Goal: Task Accomplishment & Management: Manage account settings

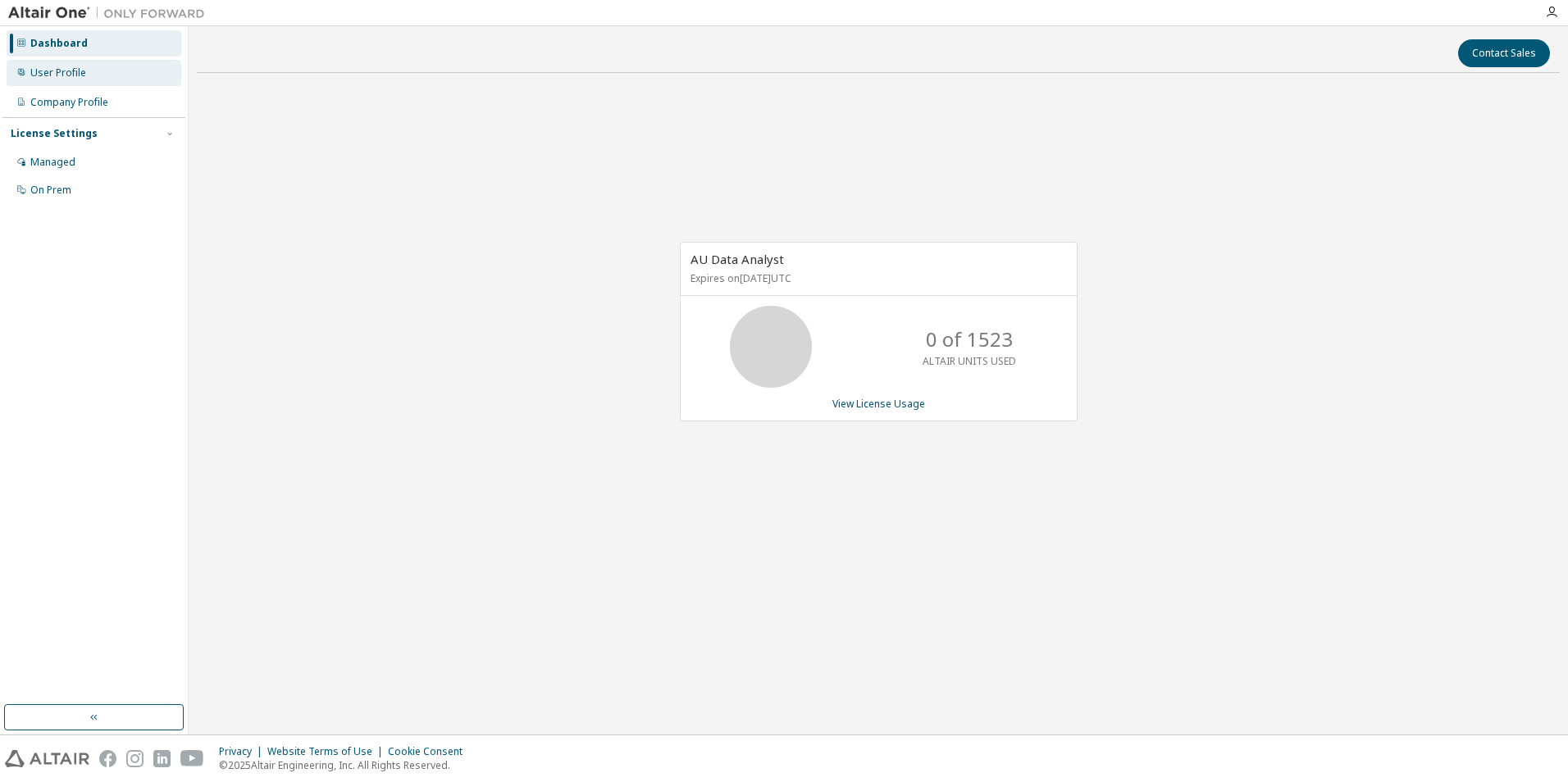
click at [40, 71] on div "User Profile" at bounding box center [58, 73] width 56 height 13
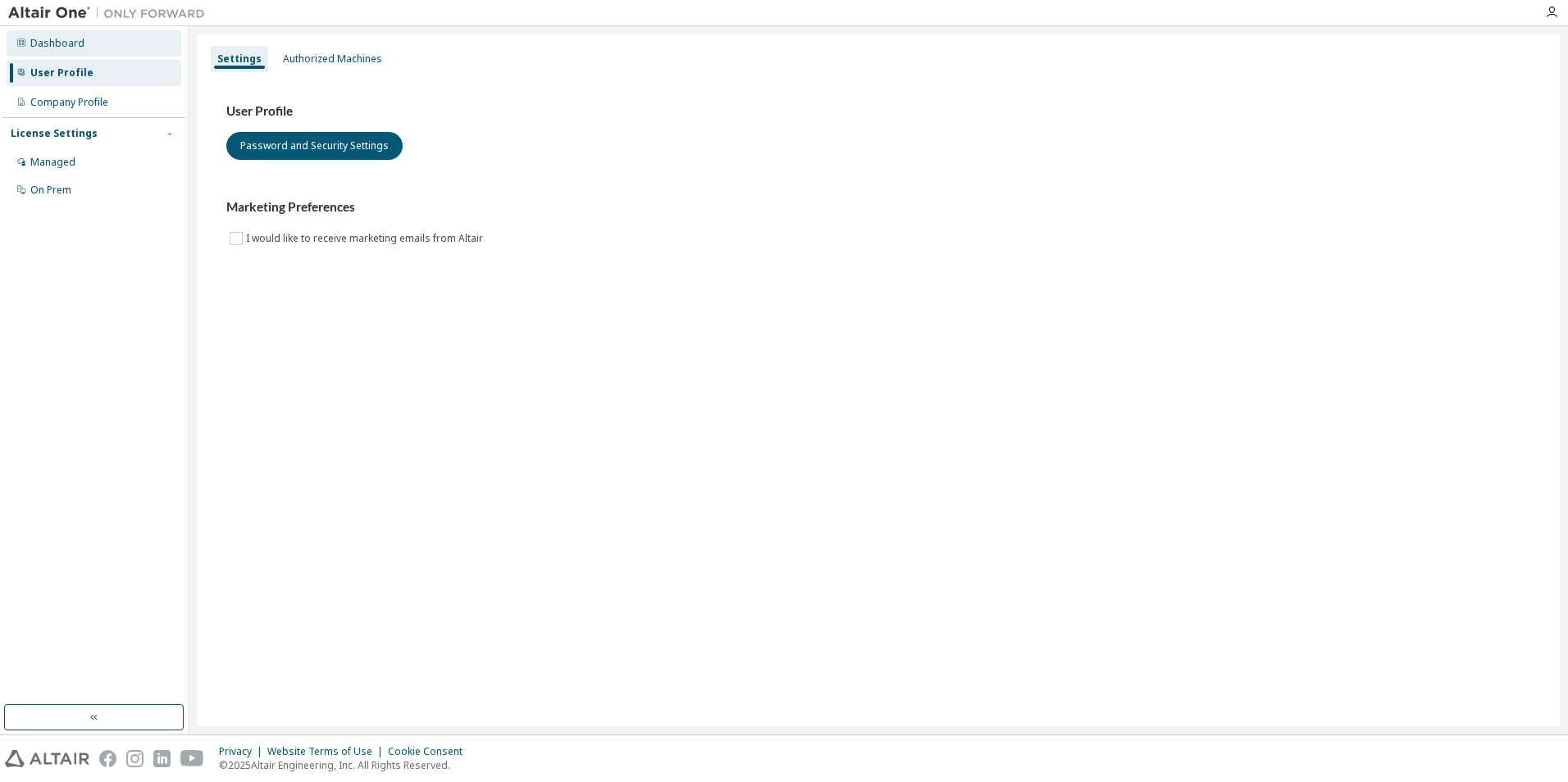
click at [65, 43] on div "Dashboard" at bounding box center [57, 43] width 54 height 13
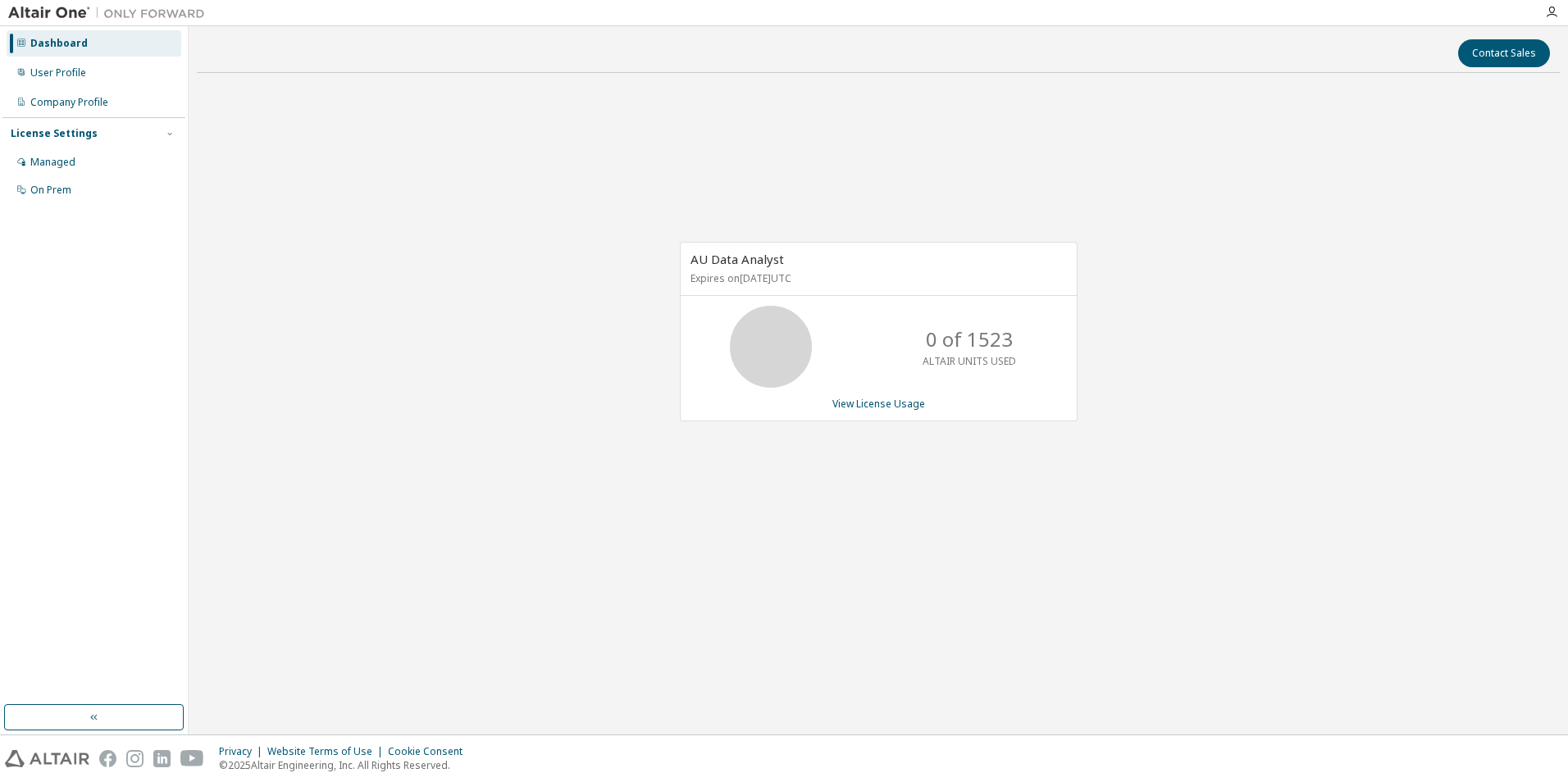
drag, startPoint x: 771, startPoint y: 343, endPoint x: 947, endPoint y: 345, distance: 176.0
click at [770, 343] on icon at bounding box center [771, 346] width 41 height 41
click at [1003, 345] on p "0 of 1523" at bounding box center [970, 339] width 87 height 28
click at [88, 713] on icon "button" at bounding box center [94, 718] width 13 height 13
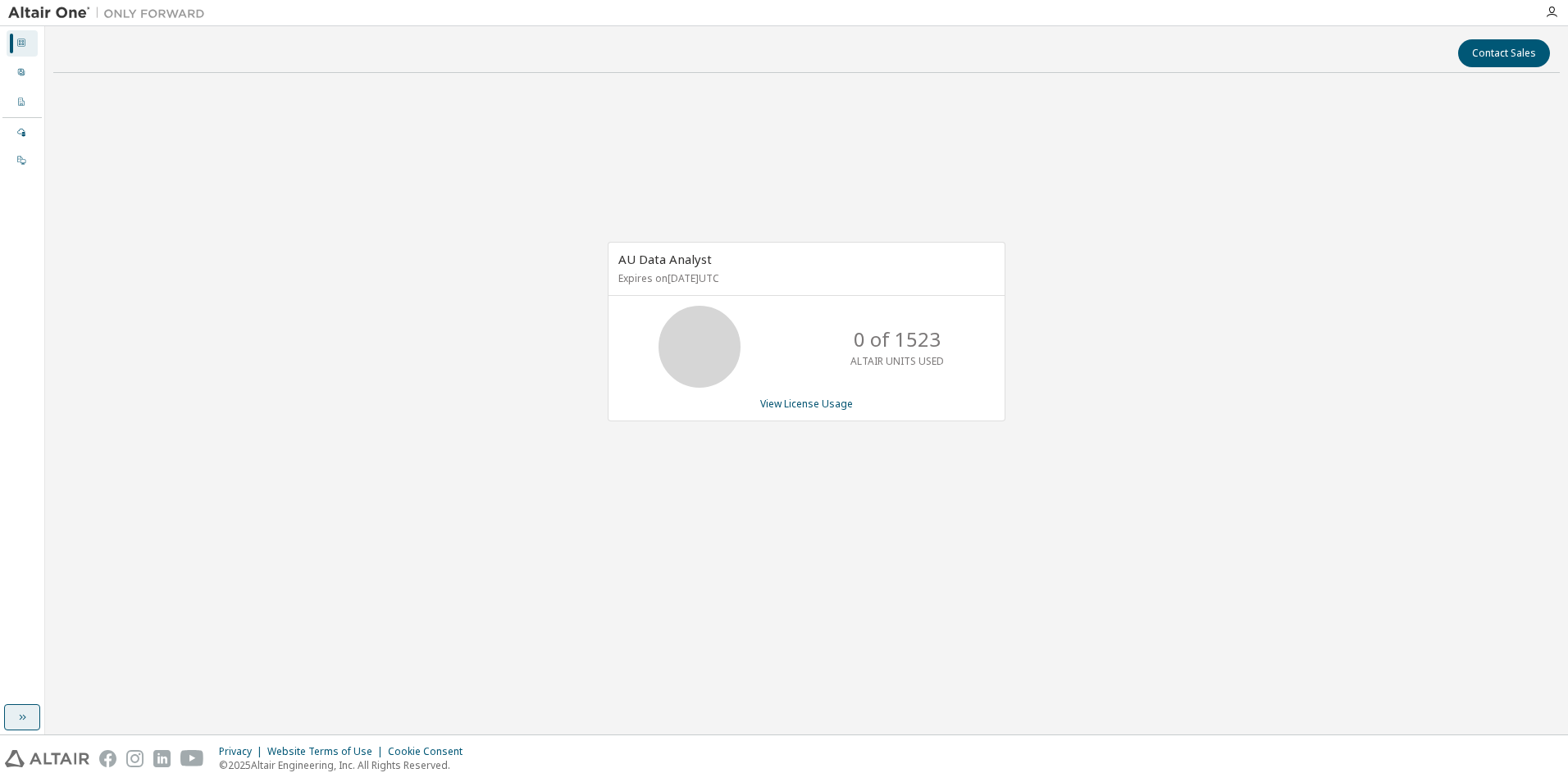
click at [24, 713] on icon "button" at bounding box center [22, 718] width 13 height 13
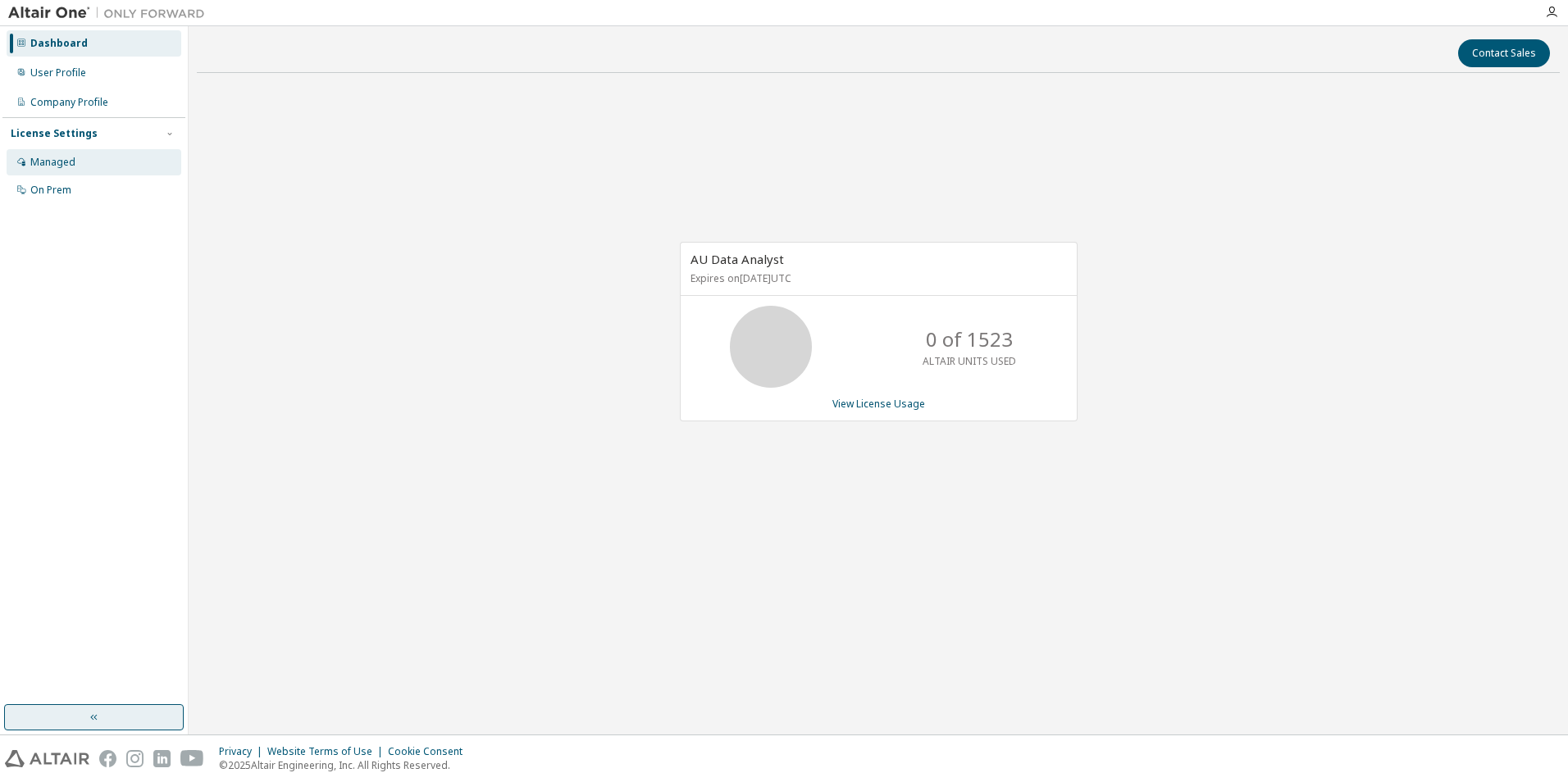
click at [47, 161] on div "Managed" at bounding box center [52, 163] width 45 height 13
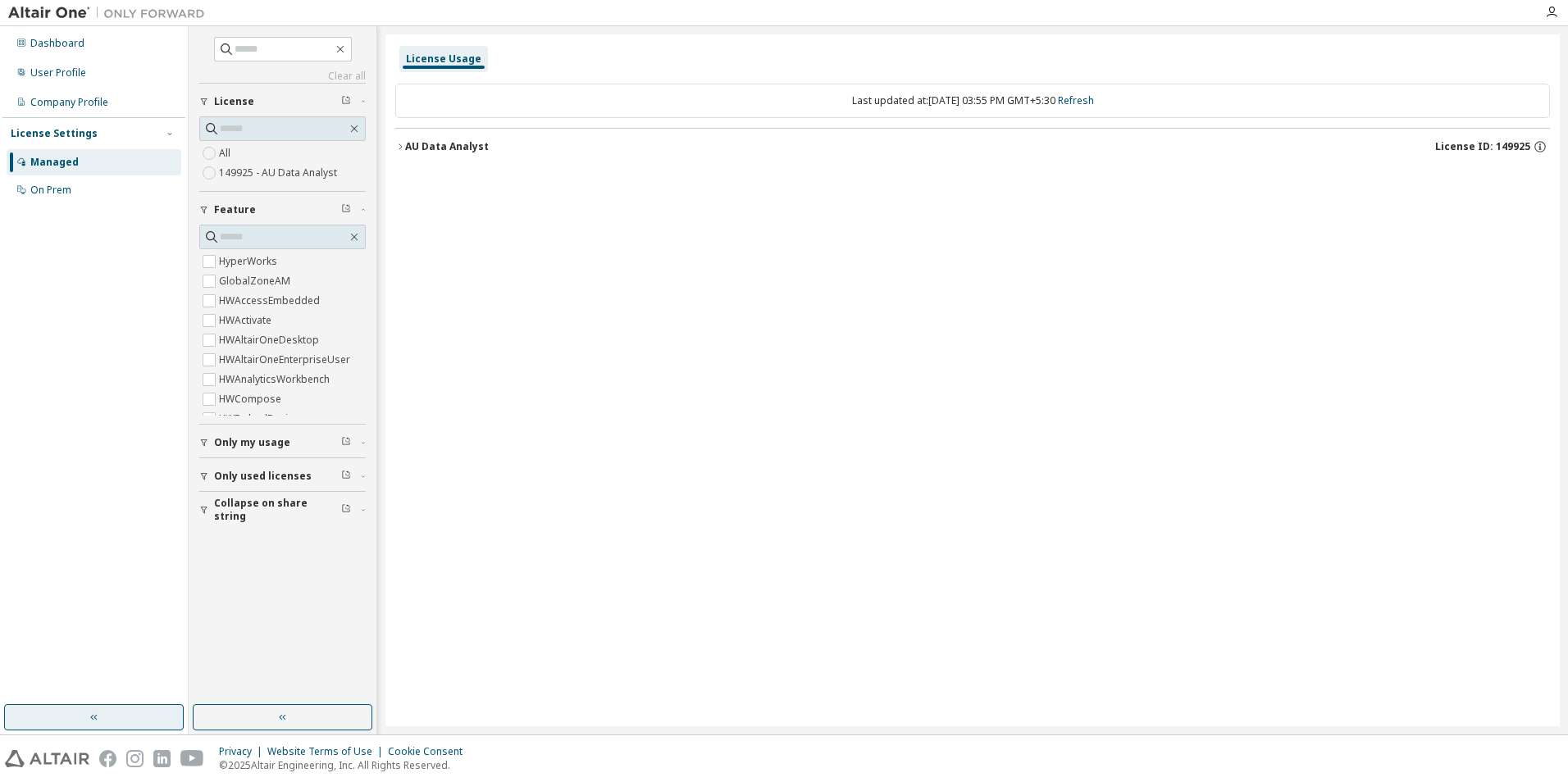
click at [365, 445] on icon "button" at bounding box center [363, 442] width 10 height 5
click at [57, 157] on div "Managed" at bounding box center [54, 163] width 49 height 13
click at [70, 164] on div "Managed" at bounding box center [54, 163] width 49 height 13
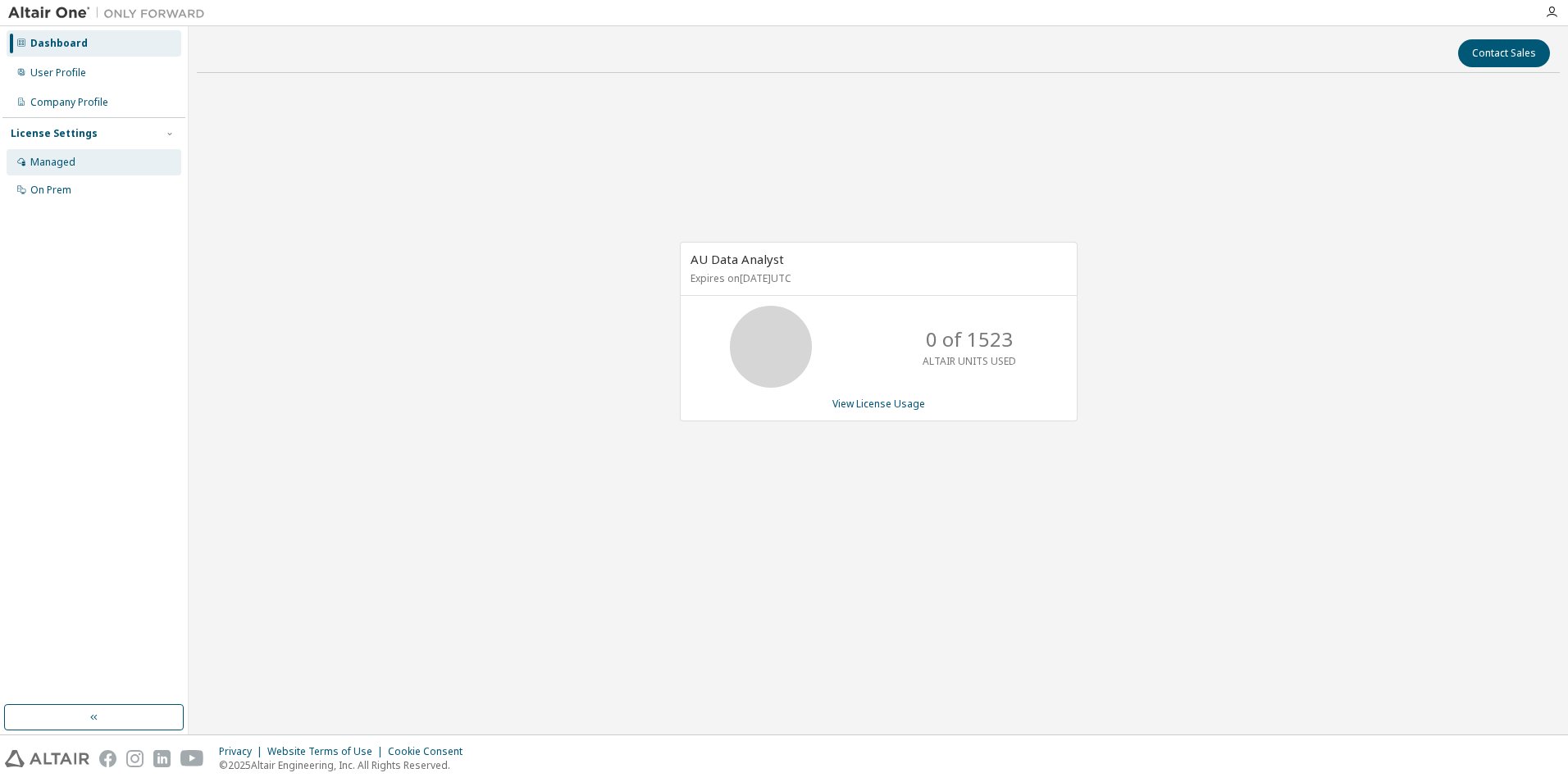
click at [61, 159] on div "Managed" at bounding box center [52, 163] width 45 height 13
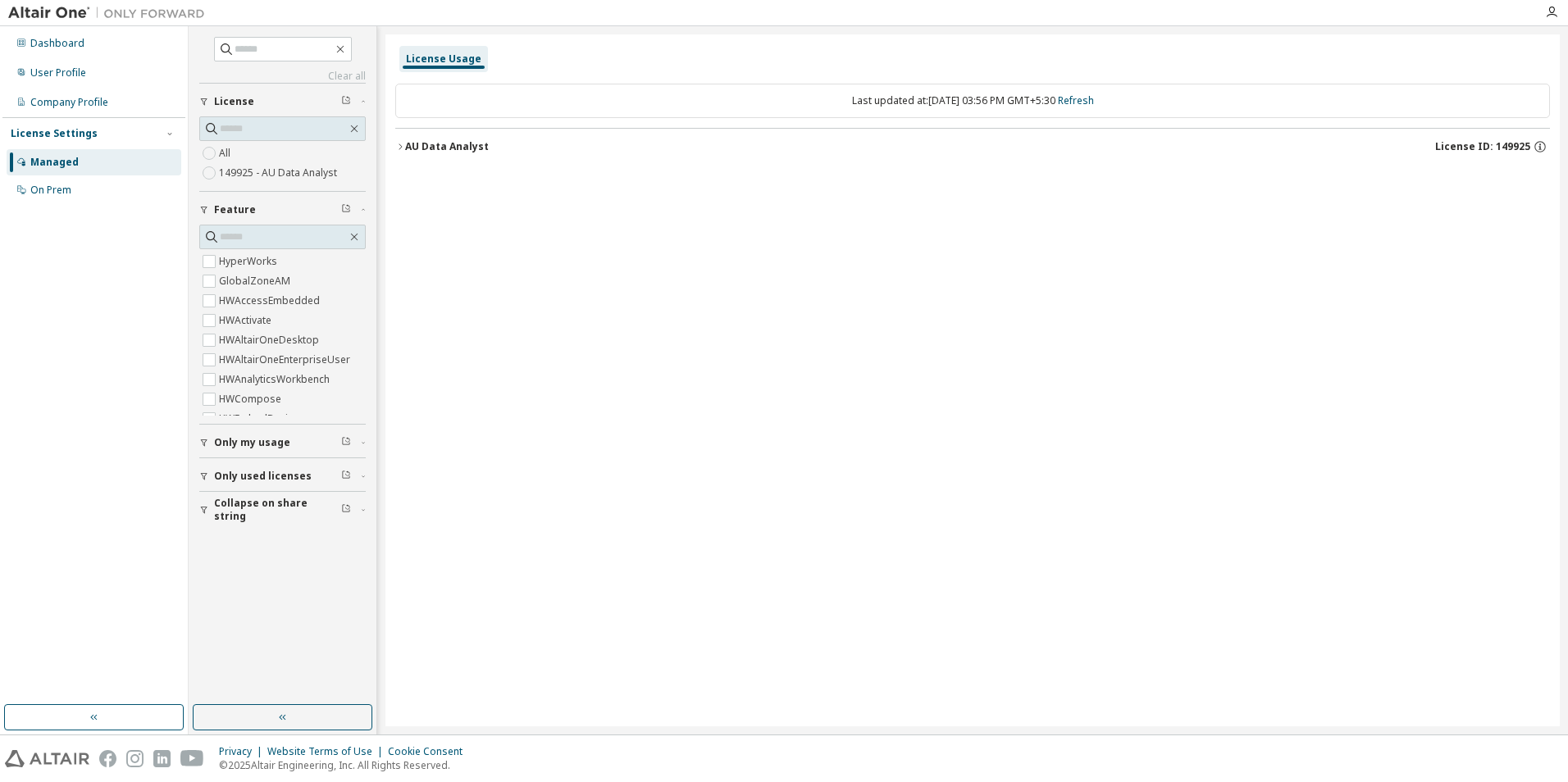
click at [355, 74] on link "Clear all" at bounding box center [282, 76] width 166 height 13
click at [48, 51] on div "Dashboard" at bounding box center [94, 43] width 175 height 27
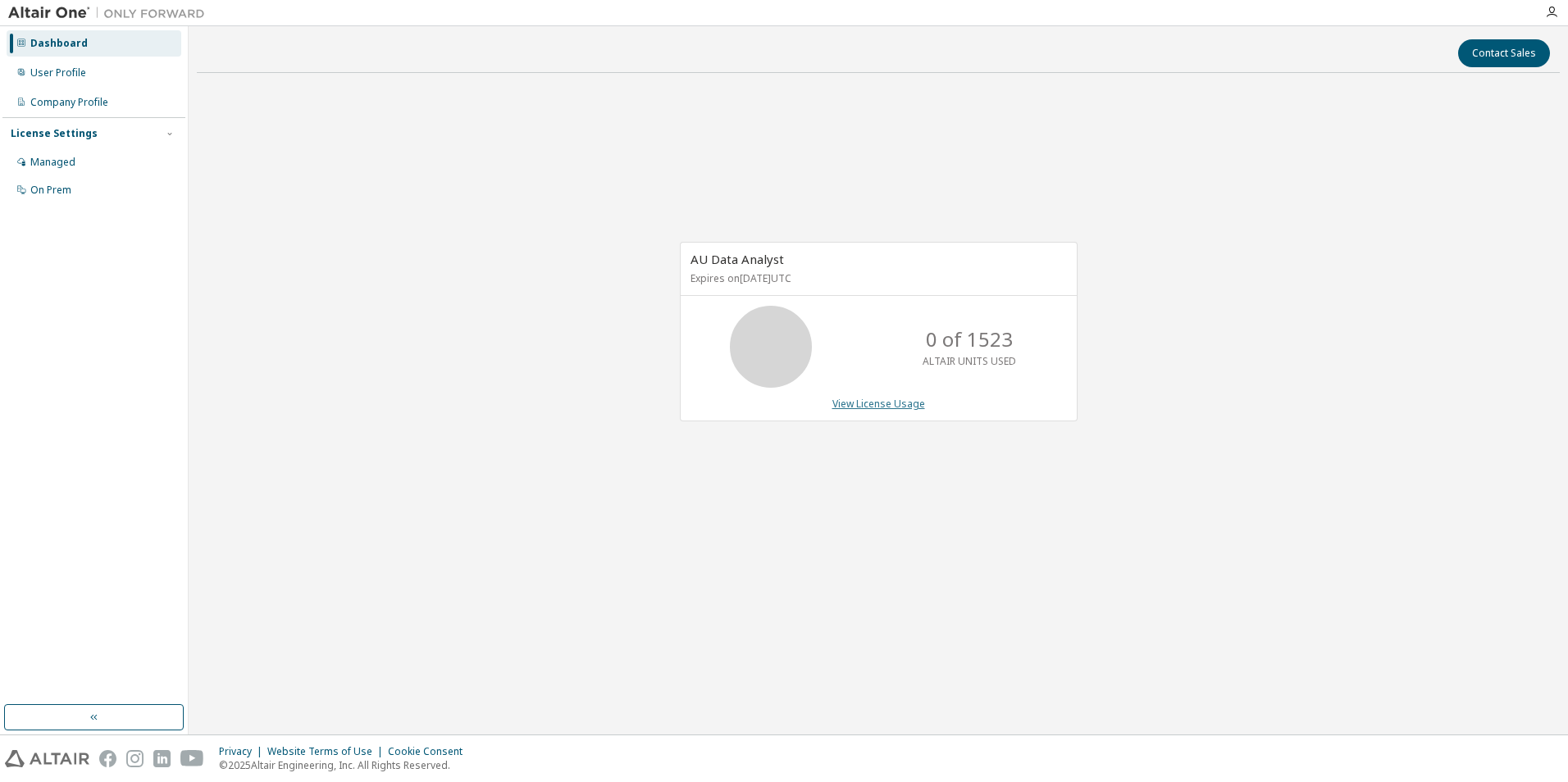
click at [881, 405] on link "View License Usage" at bounding box center [879, 403] width 93 height 14
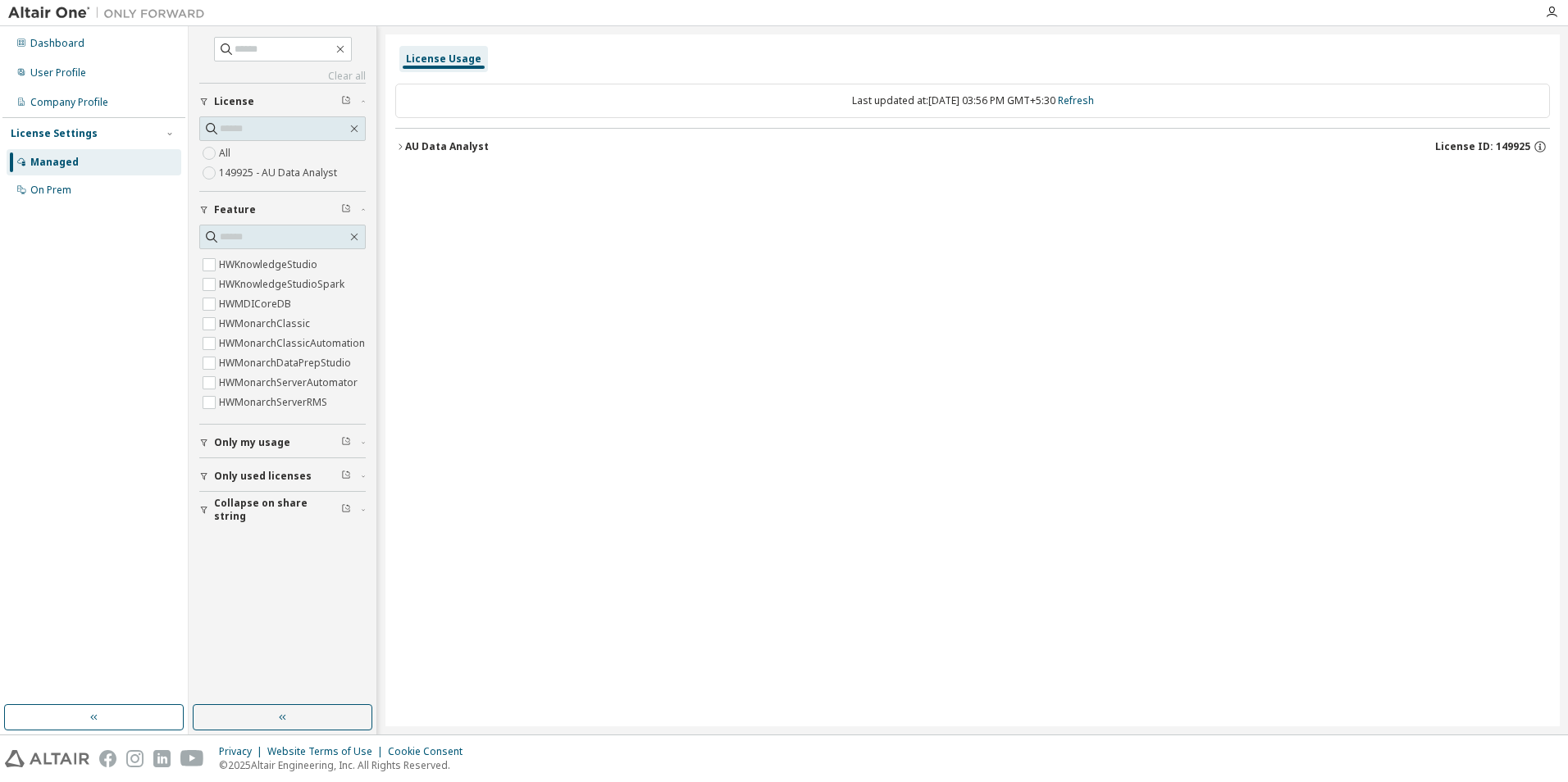
scroll to position [492, 0]
click at [262, 449] on button "Only my usage" at bounding box center [282, 442] width 166 height 36
click at [231, 525] on span "Only used licenses" at bounding box center [263, 524] width 97 height 13
click at [241, 606] on span "Collapse on share string" at bounding box center [278, 605] width 127 height 27
click at [56, 85] on div "User Profile" at bounding box center [94, 73] width 175 height 27
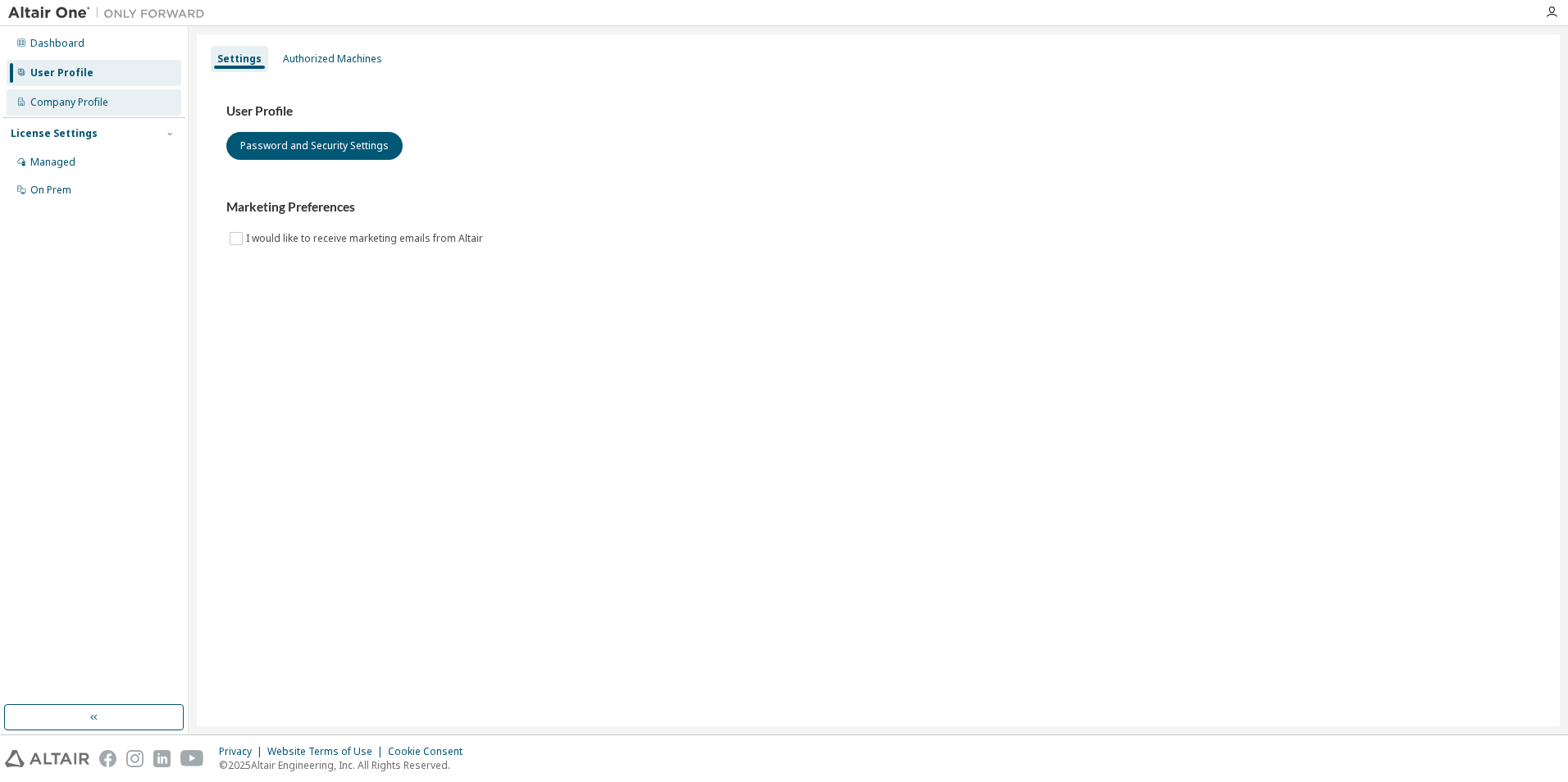
click at [56, 94] on div "Company Profile" at bounding box center [94, 102] width 175 height 27
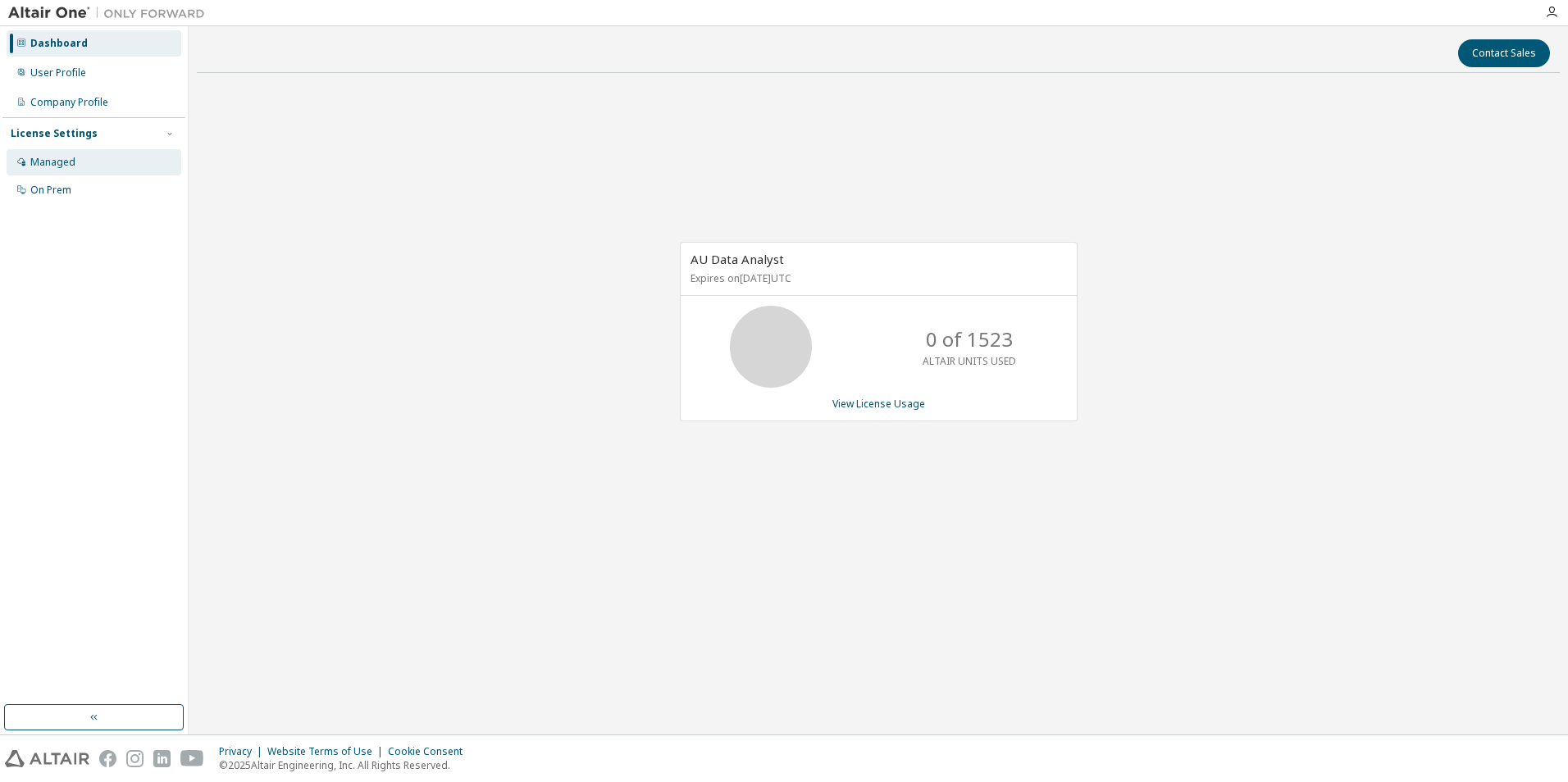
click at [70, 149] on div "Managed" at bounding box center [94, 162] width 175 height 27
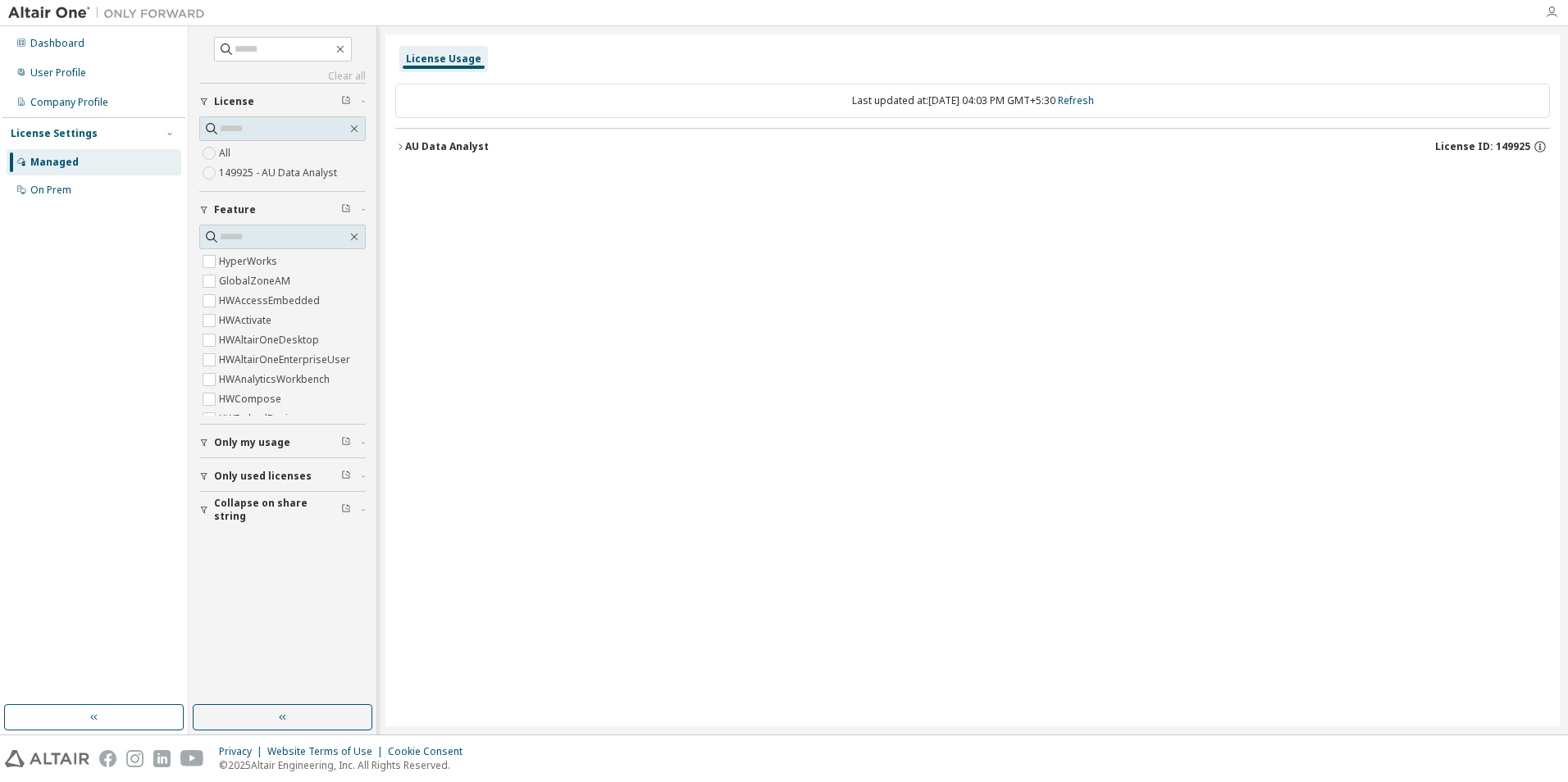
click at [1555, 8] on icon "button" at bounding box center [1551, 12] width 13 height 13
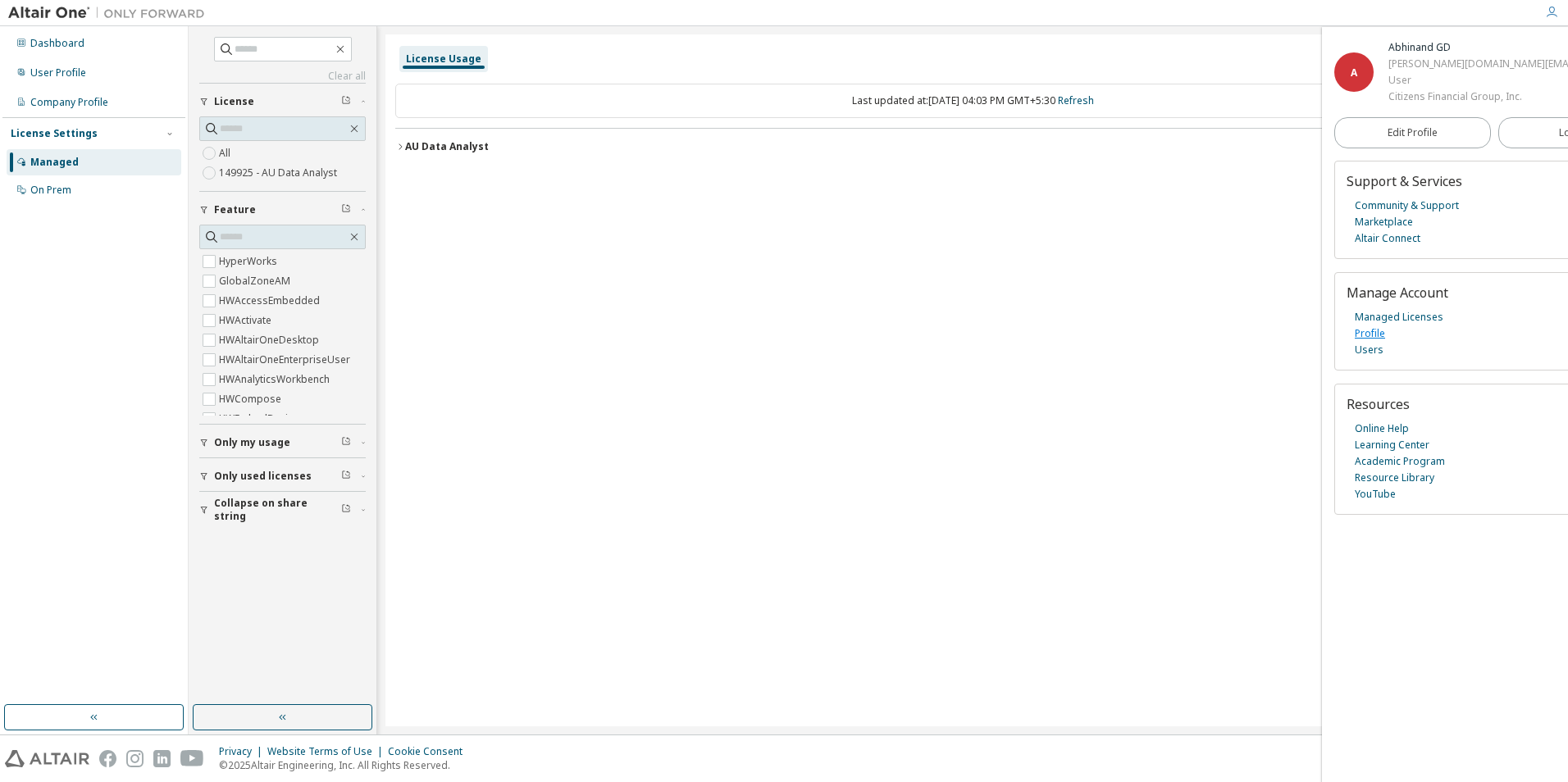
click at [1373, 328] on link "Profile" at bounding box center [1369, 334] width 30 height 17
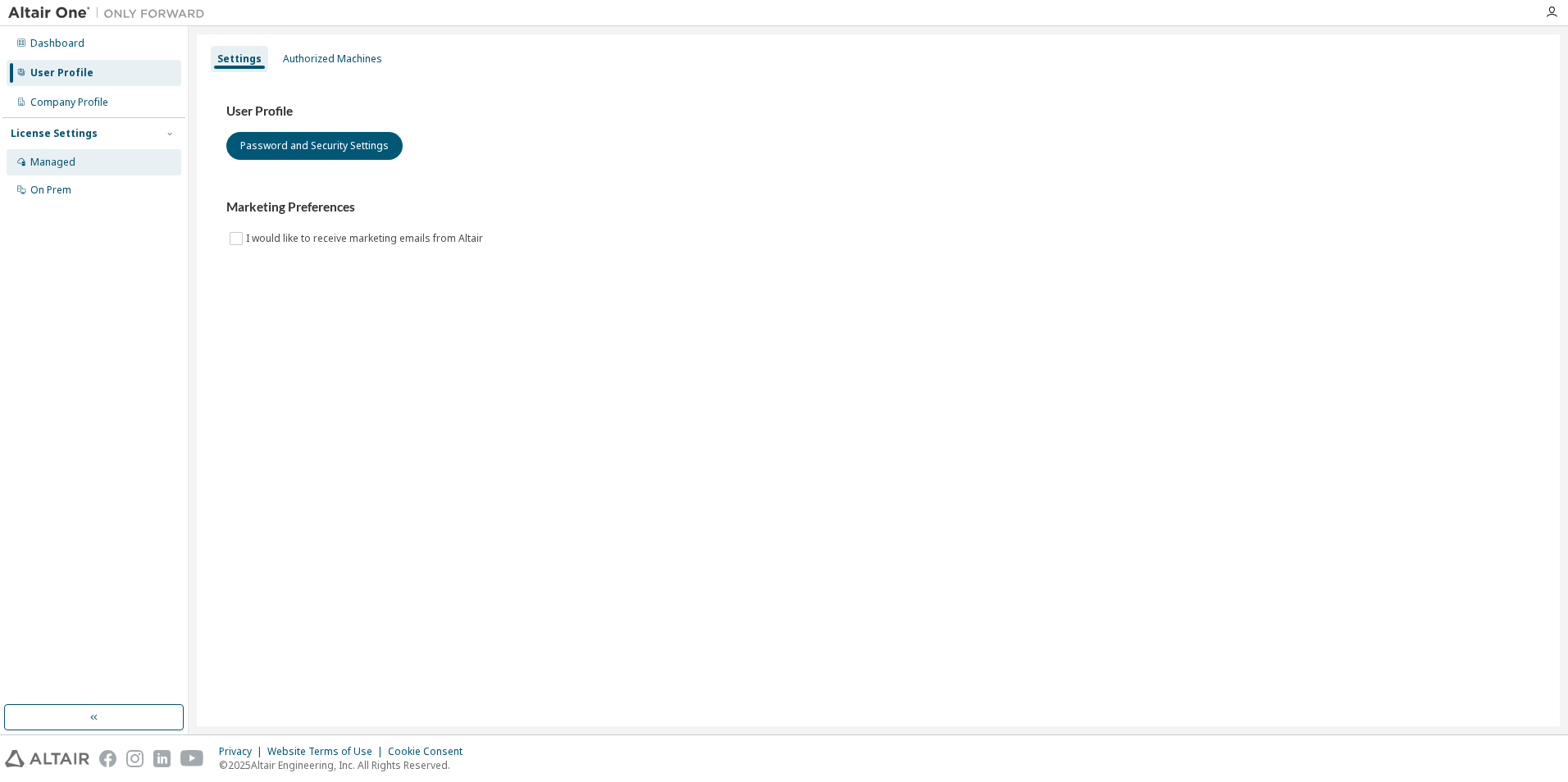
click at [59, 158] on div "Managed" at bounding box center [52, 163] width 45 height 13
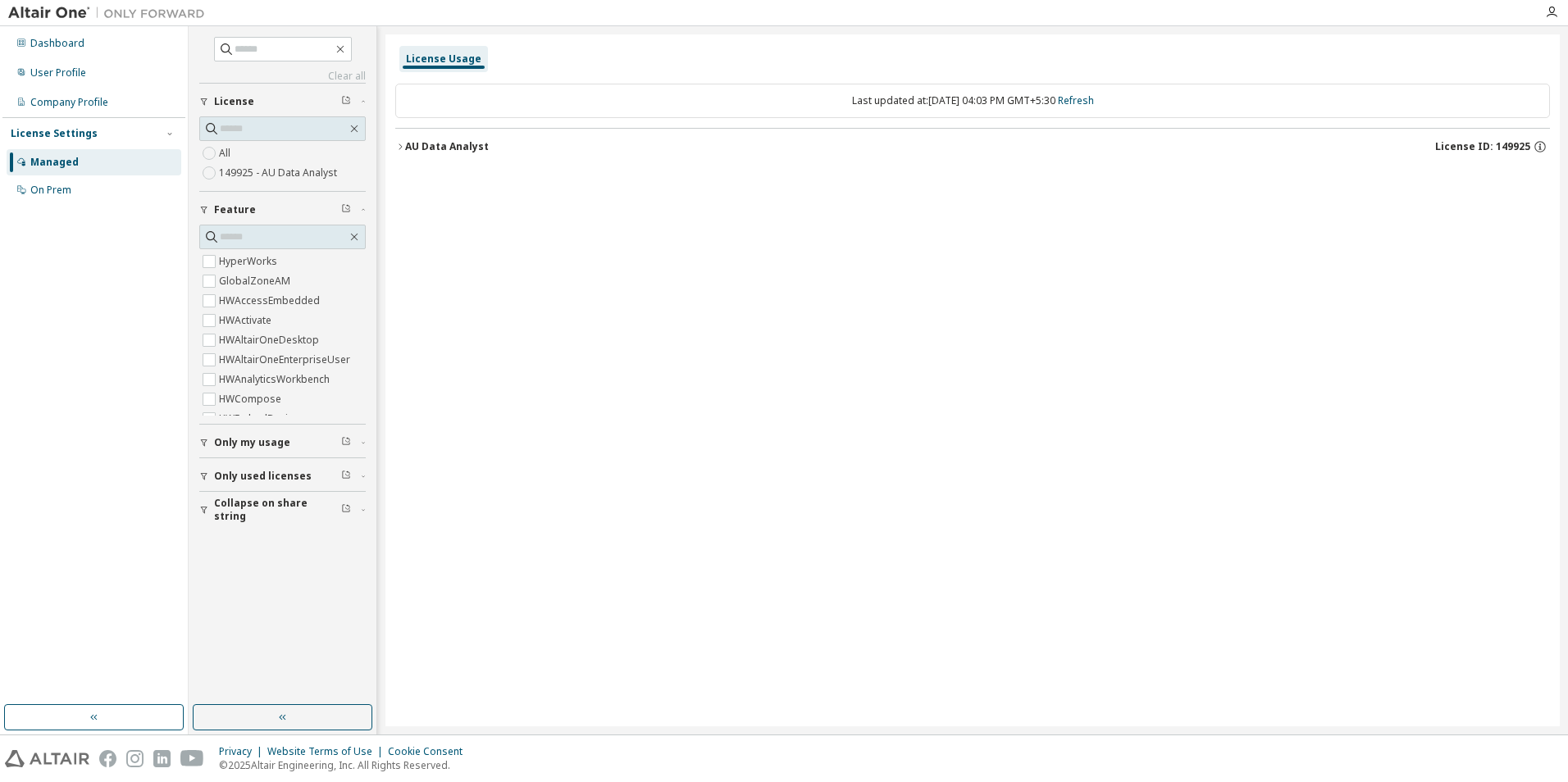
click at [403, 143] on icon "button" at bounding box center [400, 146] width 10 height 10
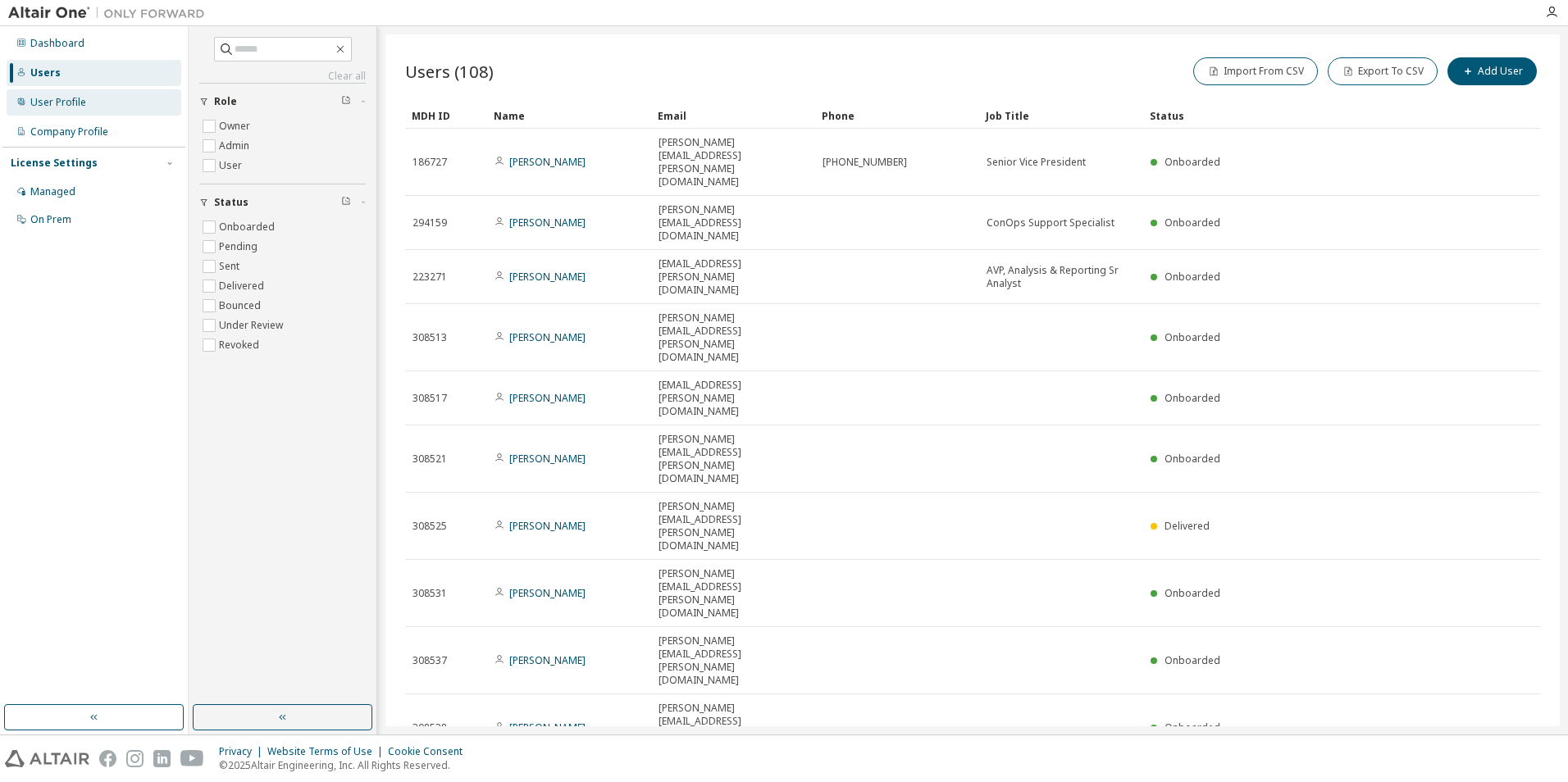
click at [52, 105] on div "User Profile" at bounding box center [58, 102] width 56 height 13
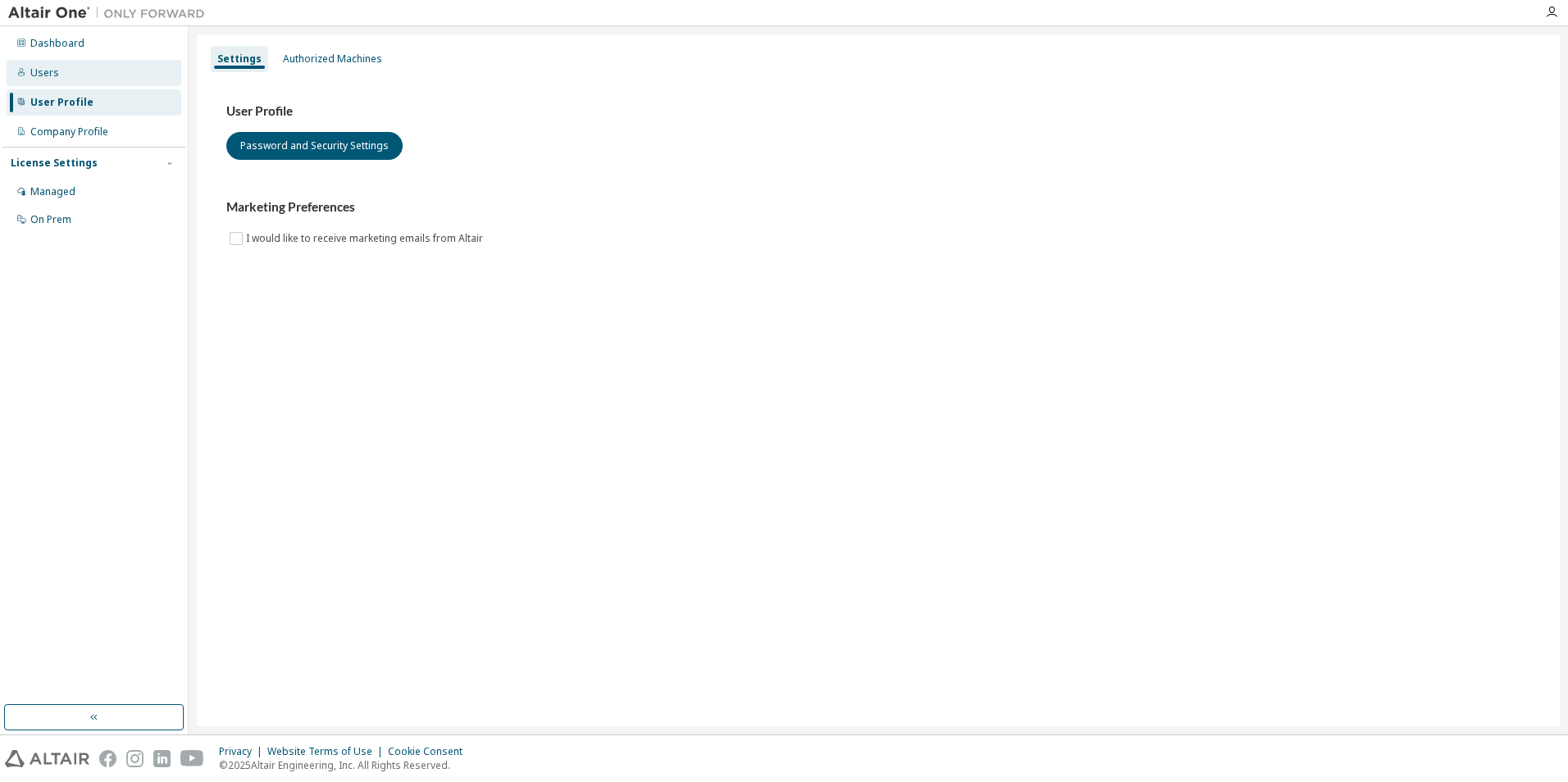
click at [42, 75] on div "Users" at bounding box center [44, 73] width 28 height 13
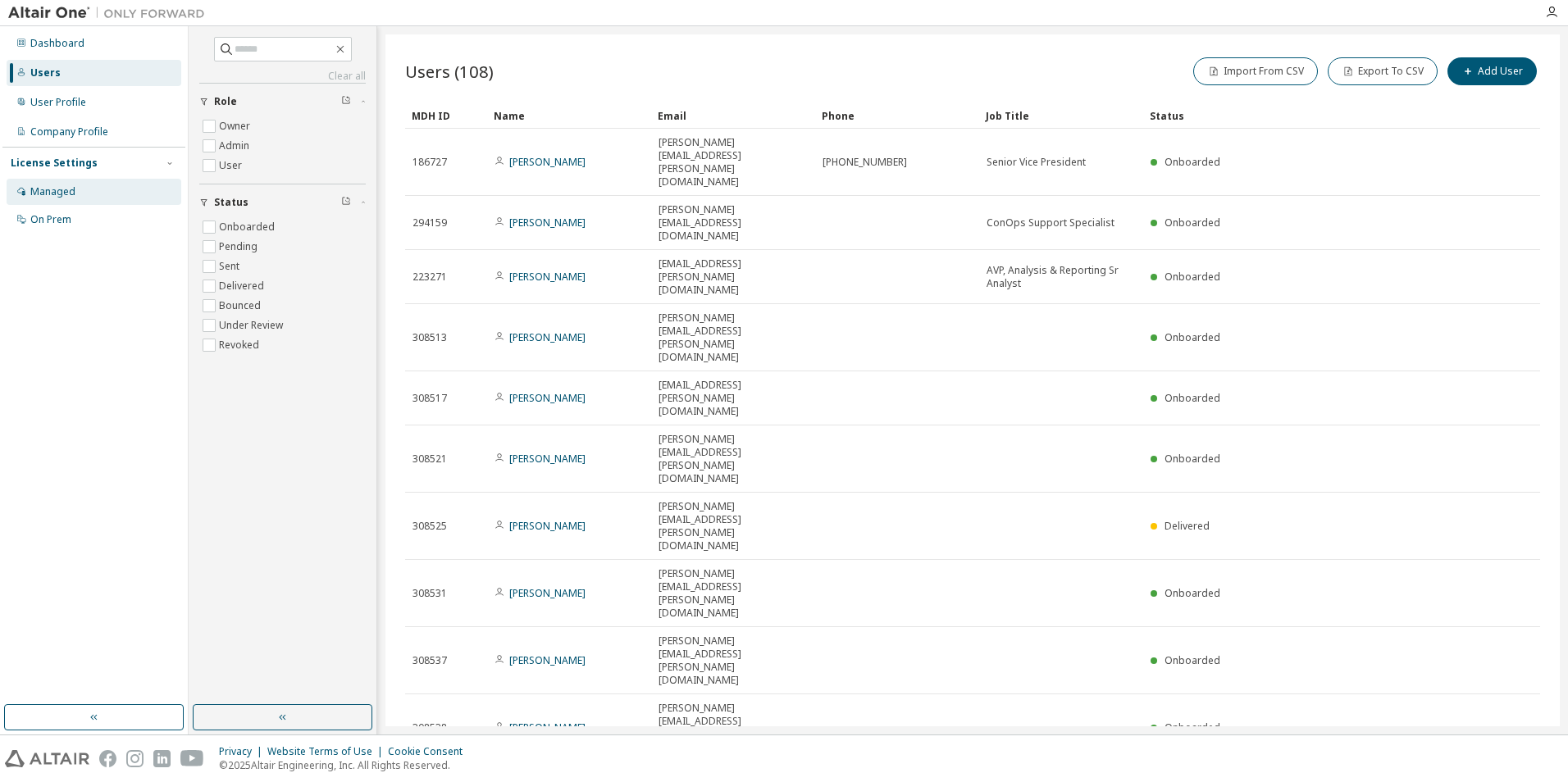
click at [48, 192] on div "Managed" at bounding box center [52, 192] width 45 height 13
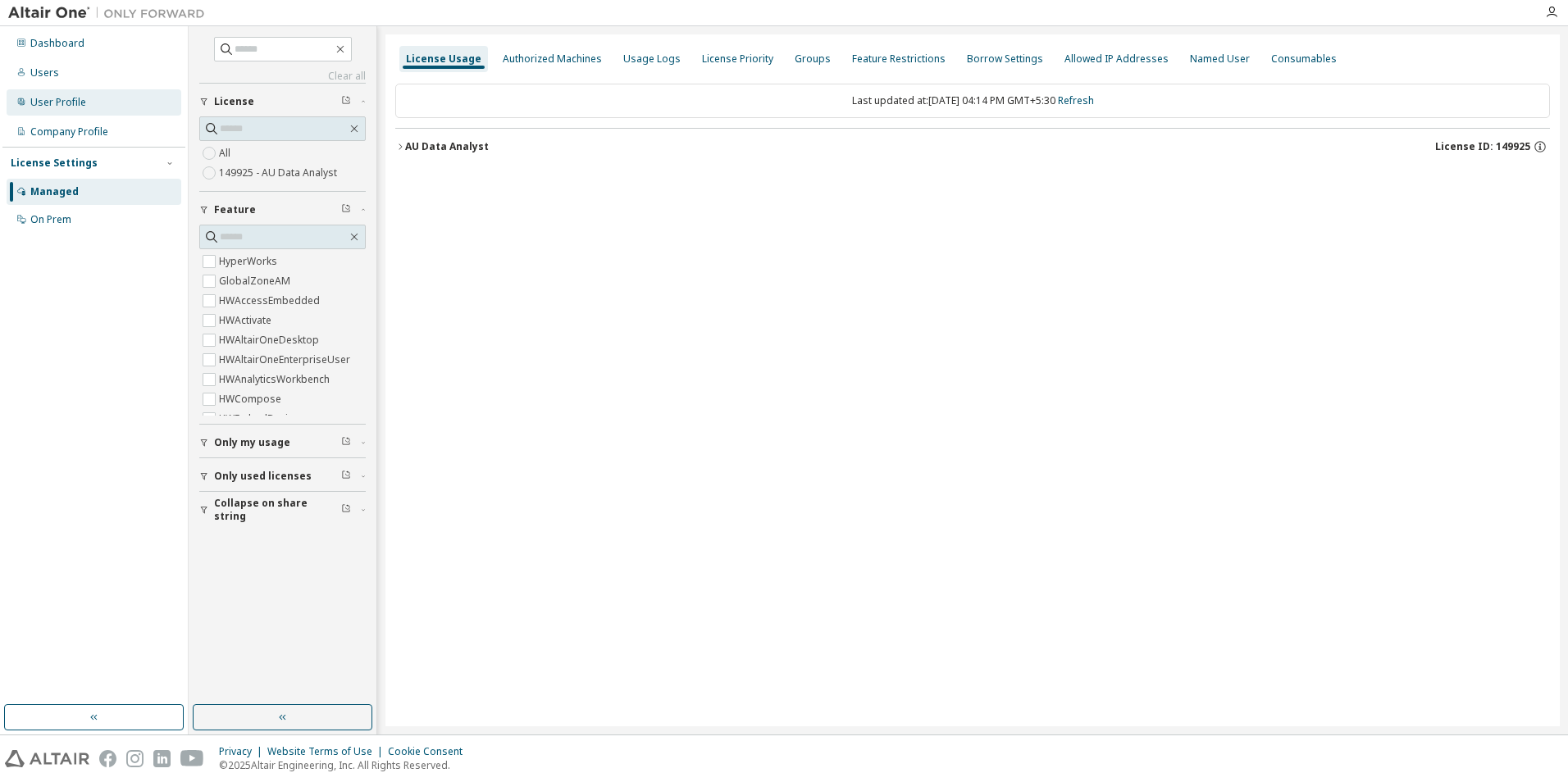
click at [52, 99] on div "User Profile" at bounding box center [58, 102] width 56 height 13
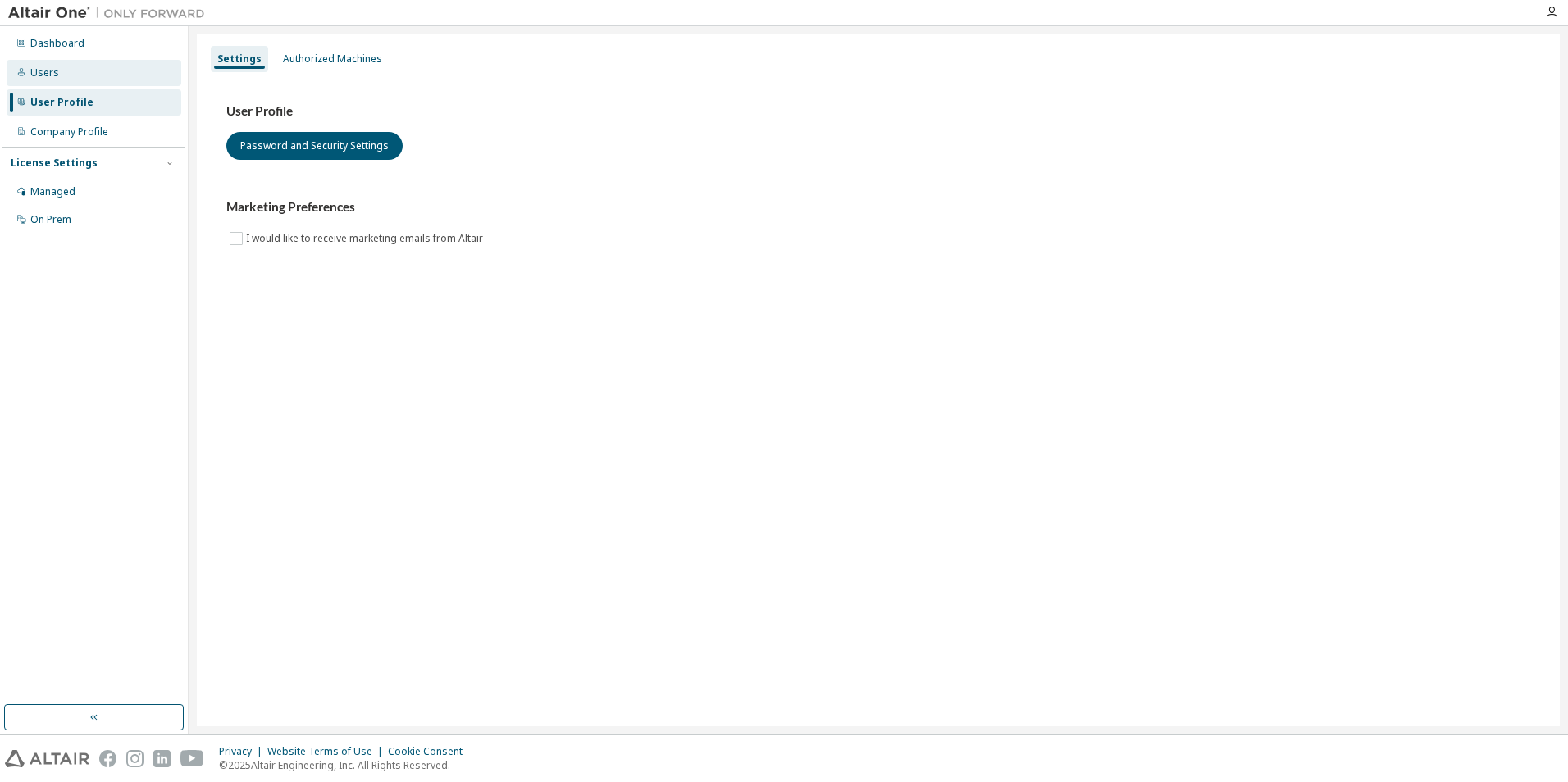
click at [49, 73] on div "Users" at bounding box center [44, 73] width 28 height 13
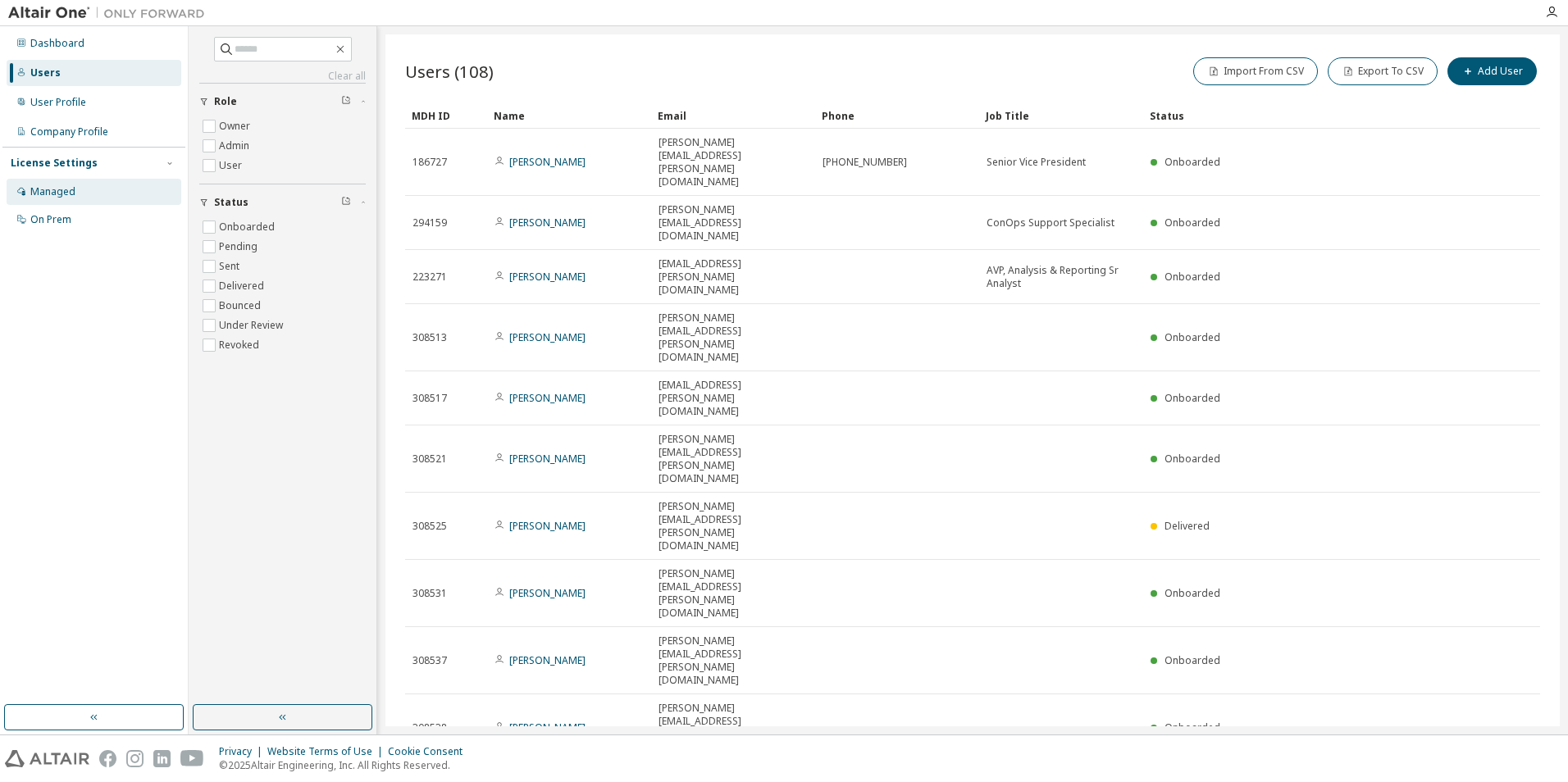
click at [50, 187] on div "Managed" at bounding box center [52, 192] width 45 height 13
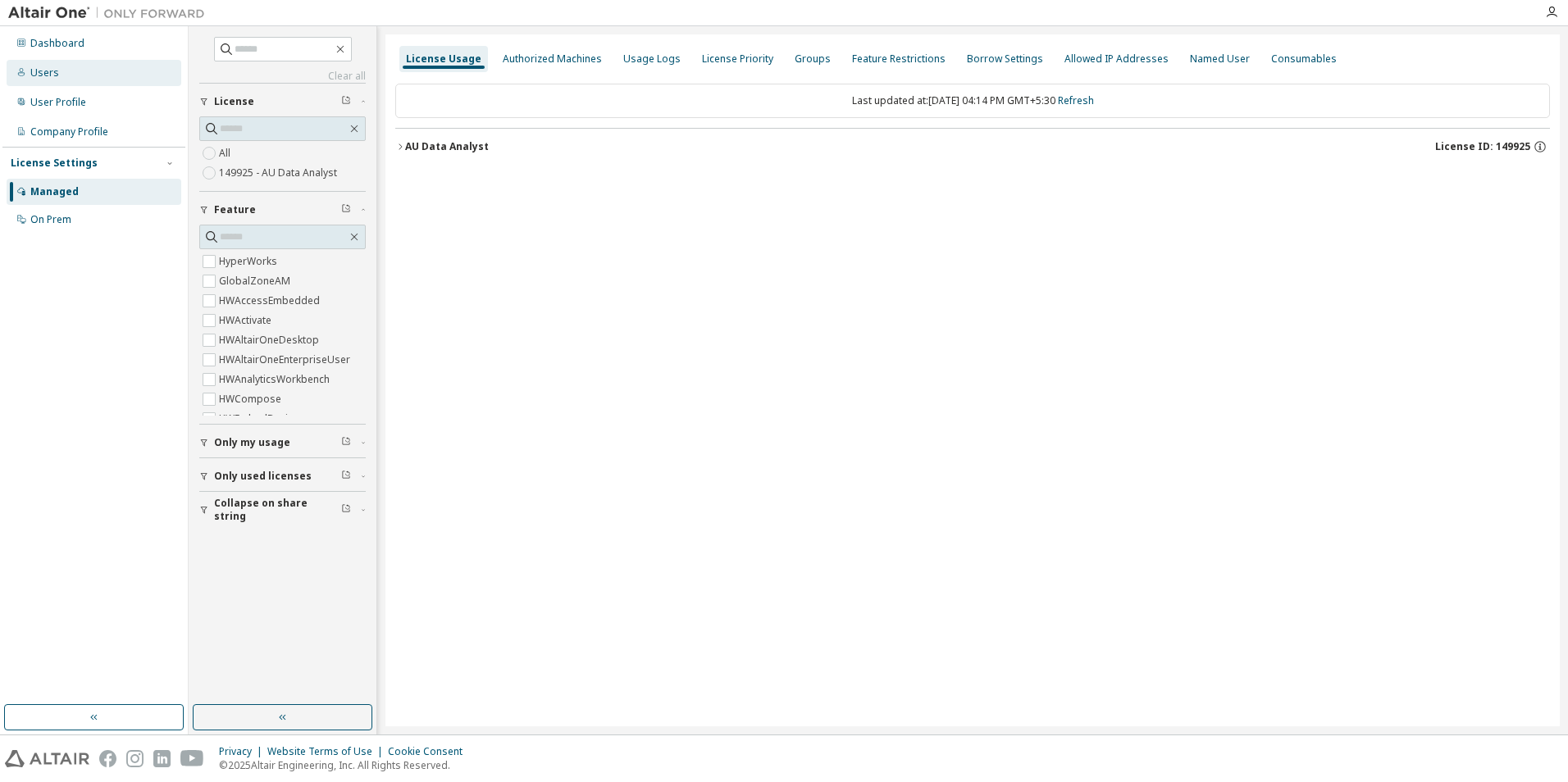
click at [42, 75] on div "Users" at bounding box center [44, 73] width 28 height 13
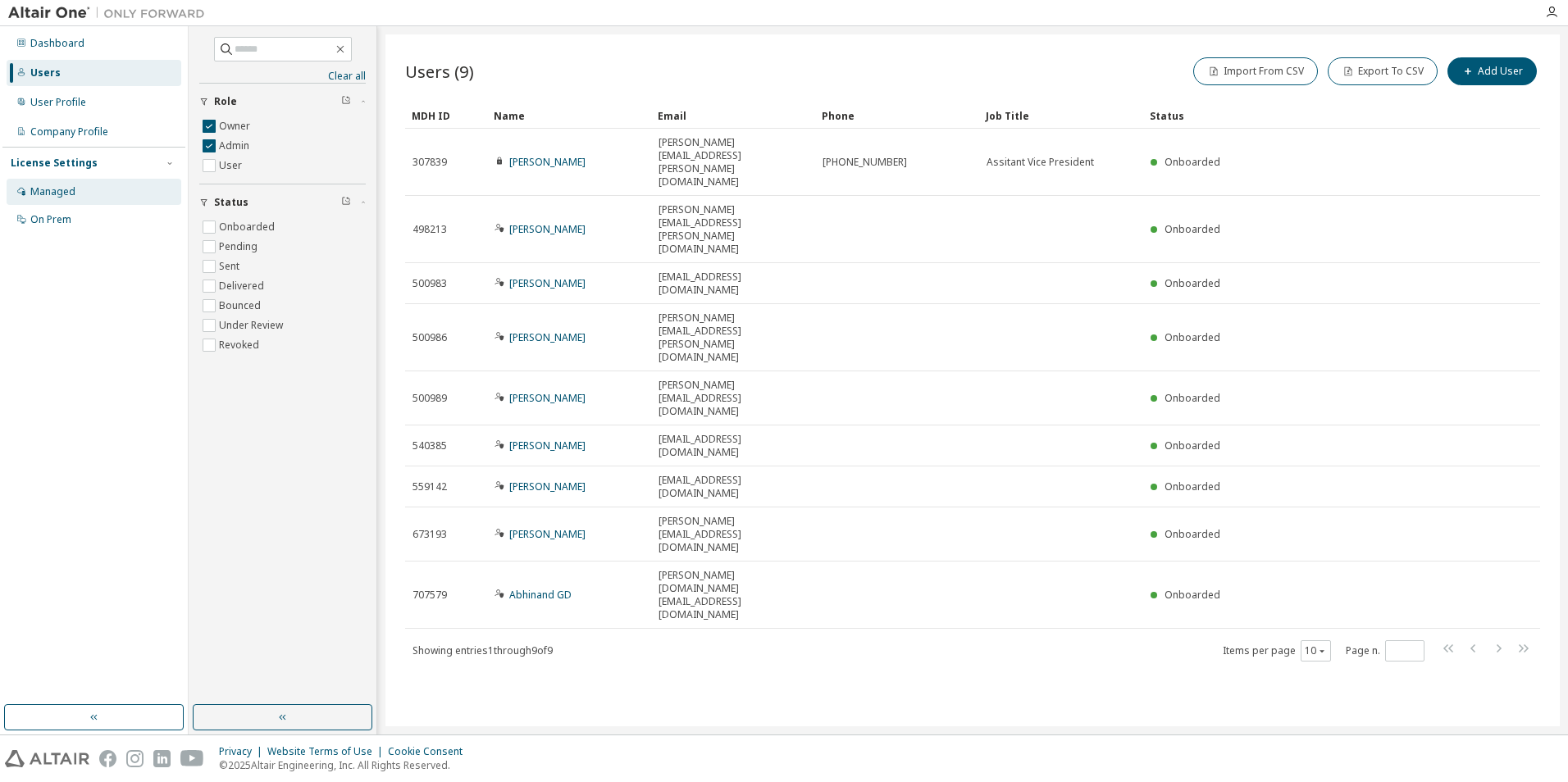
click at [62, 188] on div "Managed" at bounding box center [52, 192] width 45 height 13
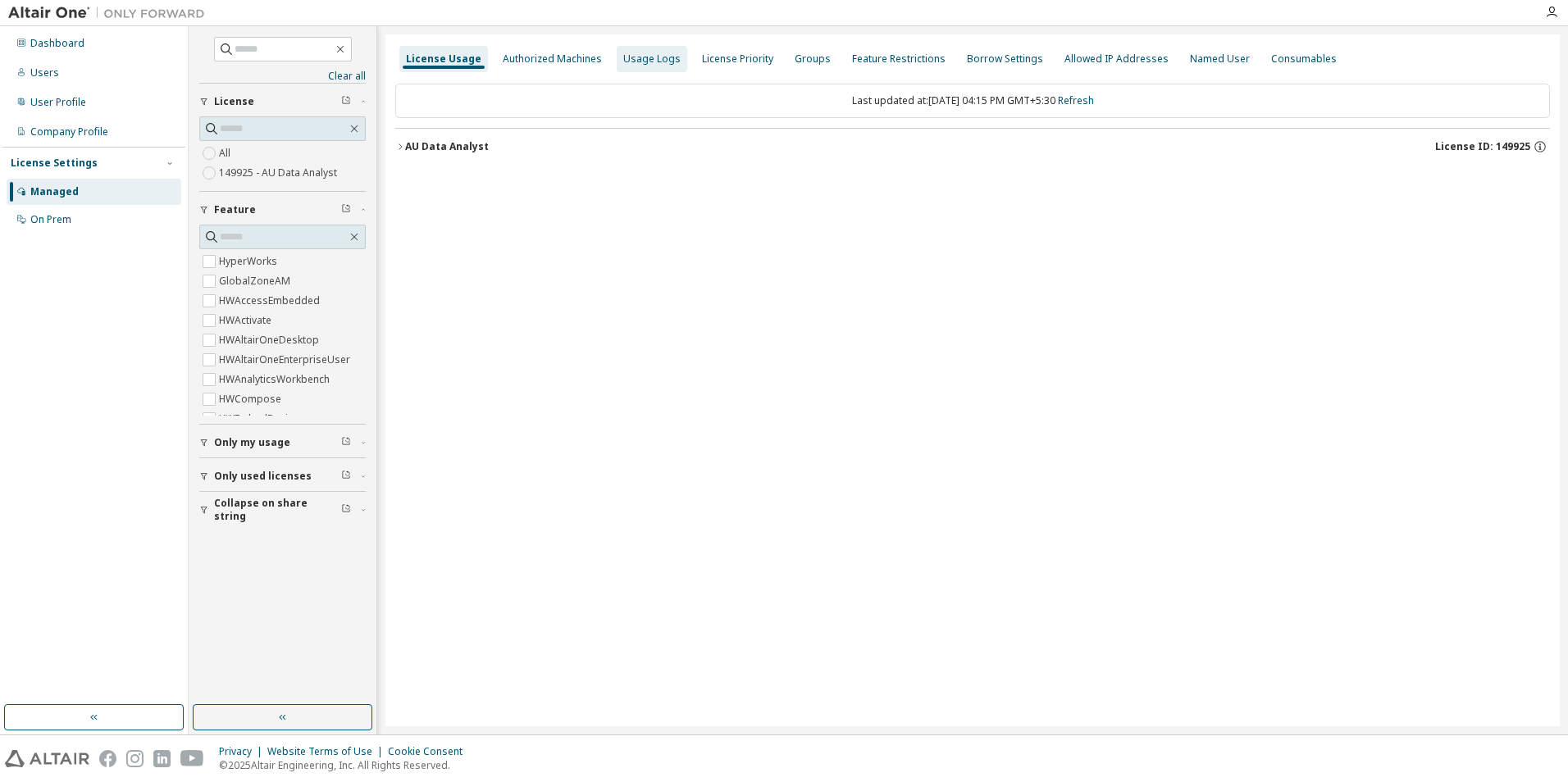
click at [649, 54] on div "Usage Logs" at bounding box center [652, 59] width 57 height 13
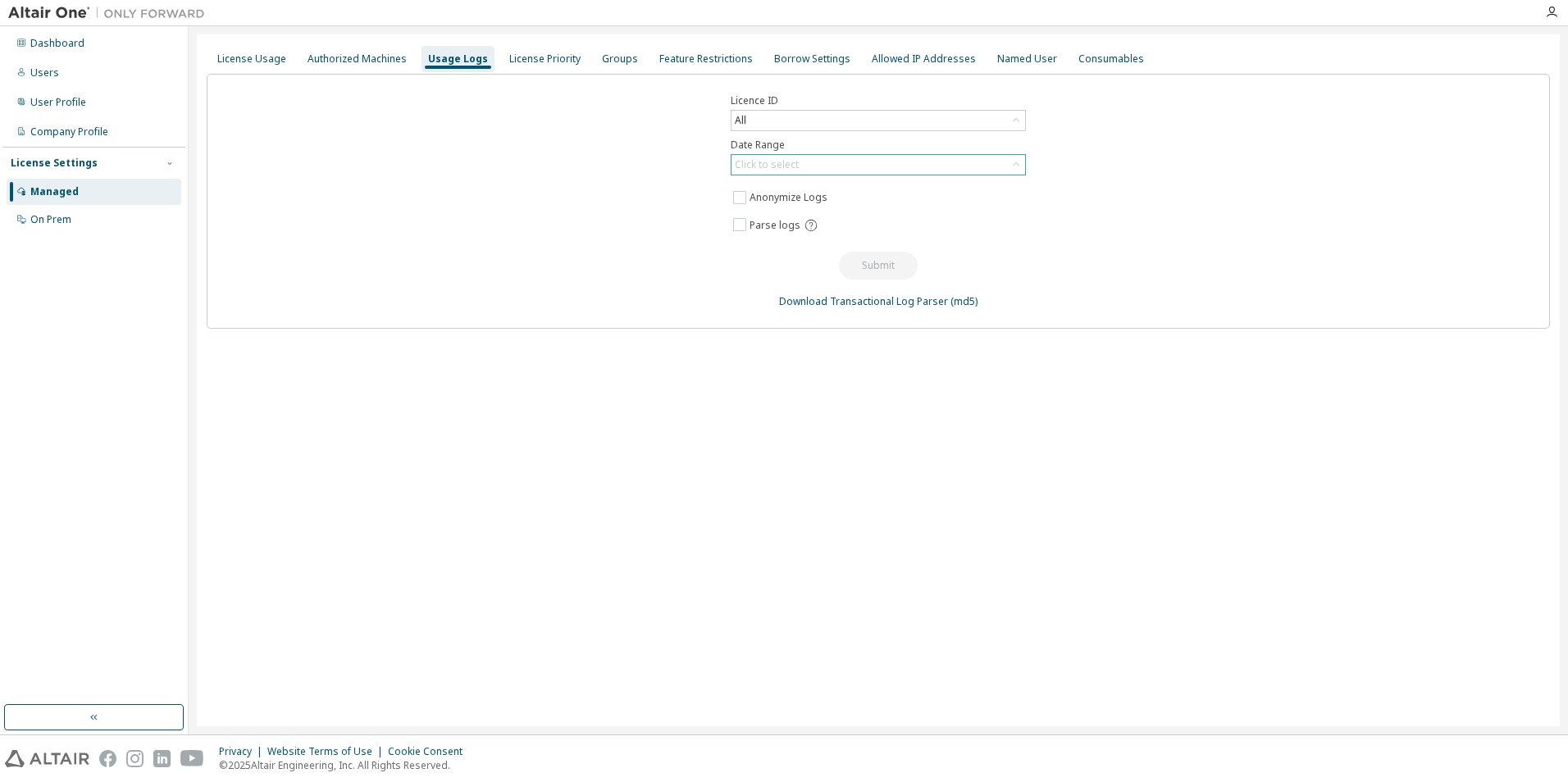
click at [1018, 165] on icon at bounding box center [1017, 164] width 17 height 17
click at [782, 207] on li "Last 30 days" at bounding box center [878, 210] width 290 height 21
click at [770, 120] on div "All" at bounding box center [879, 119] width 294 height 19
click at [884, 264] on button "Submit" at bounding box center [879, 266] width 79 height 28
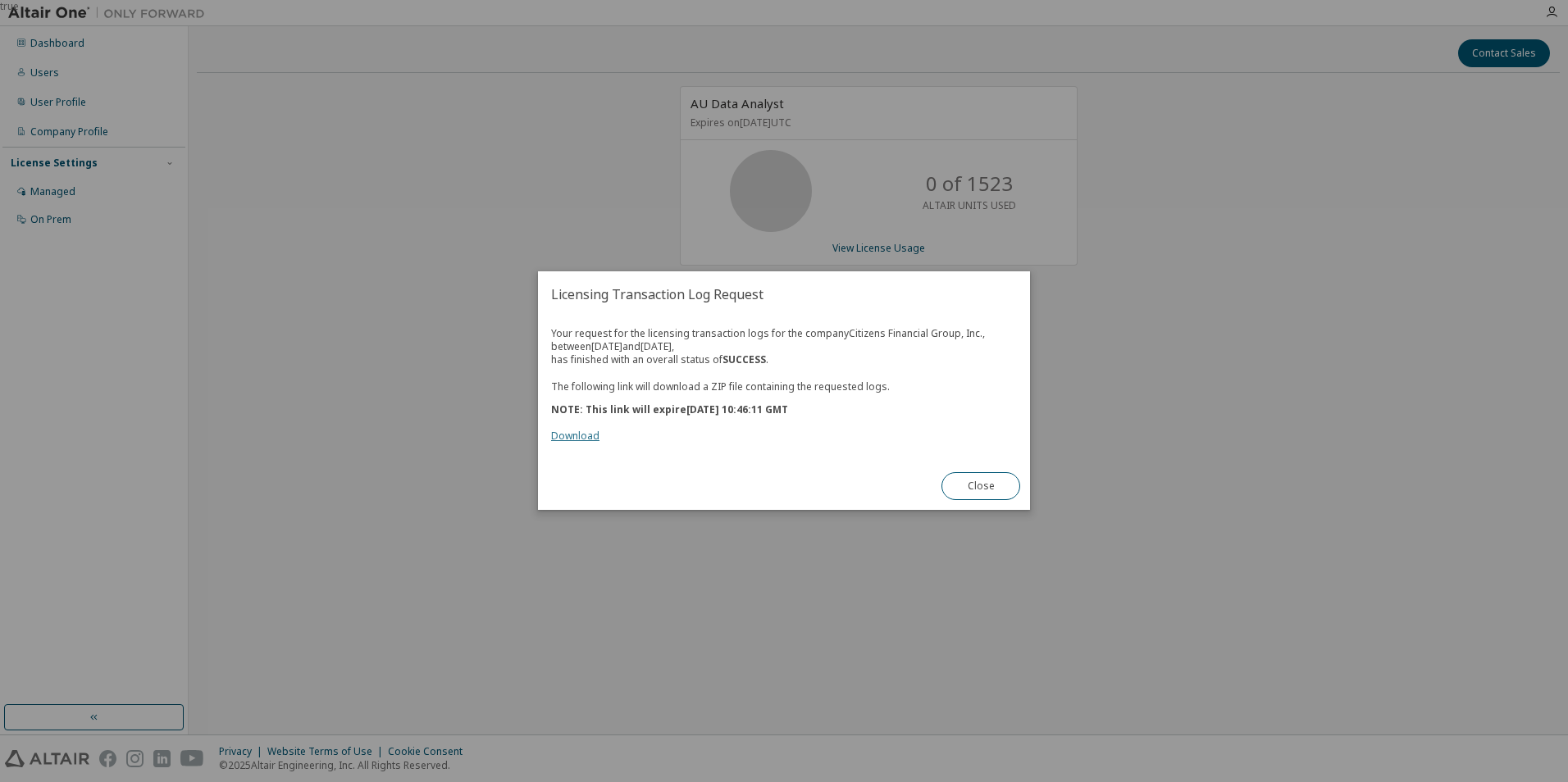
click at [565, 436] on link "Download" at bounding box center [575, 436] width 49 height 14
click at [994, 485] on button "Close" at bounding box center [982, 487] width 79 height 28
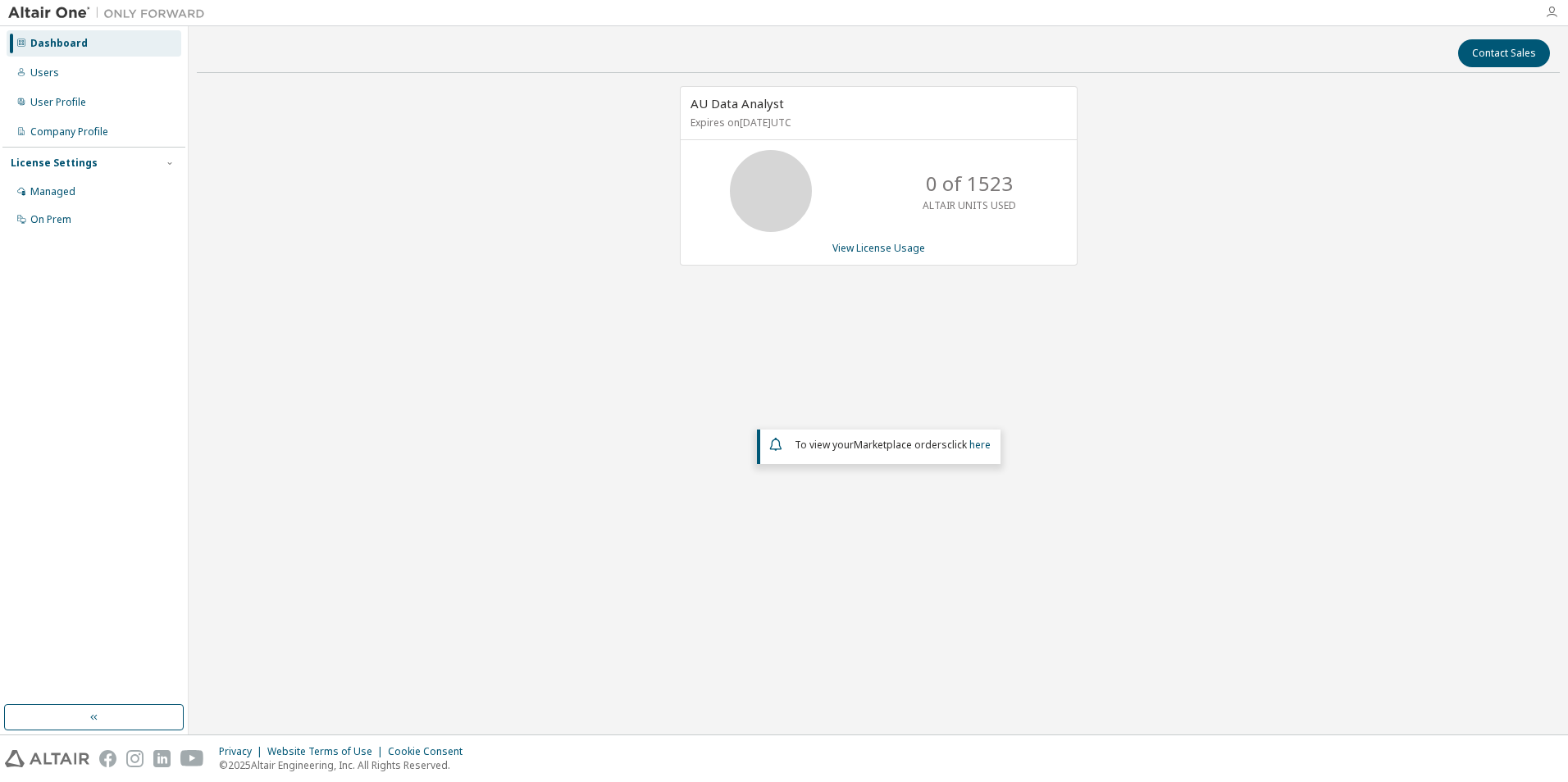
click at [1555, 11] on icon "button" at bounding box center [1551, 12] width 13 height 13
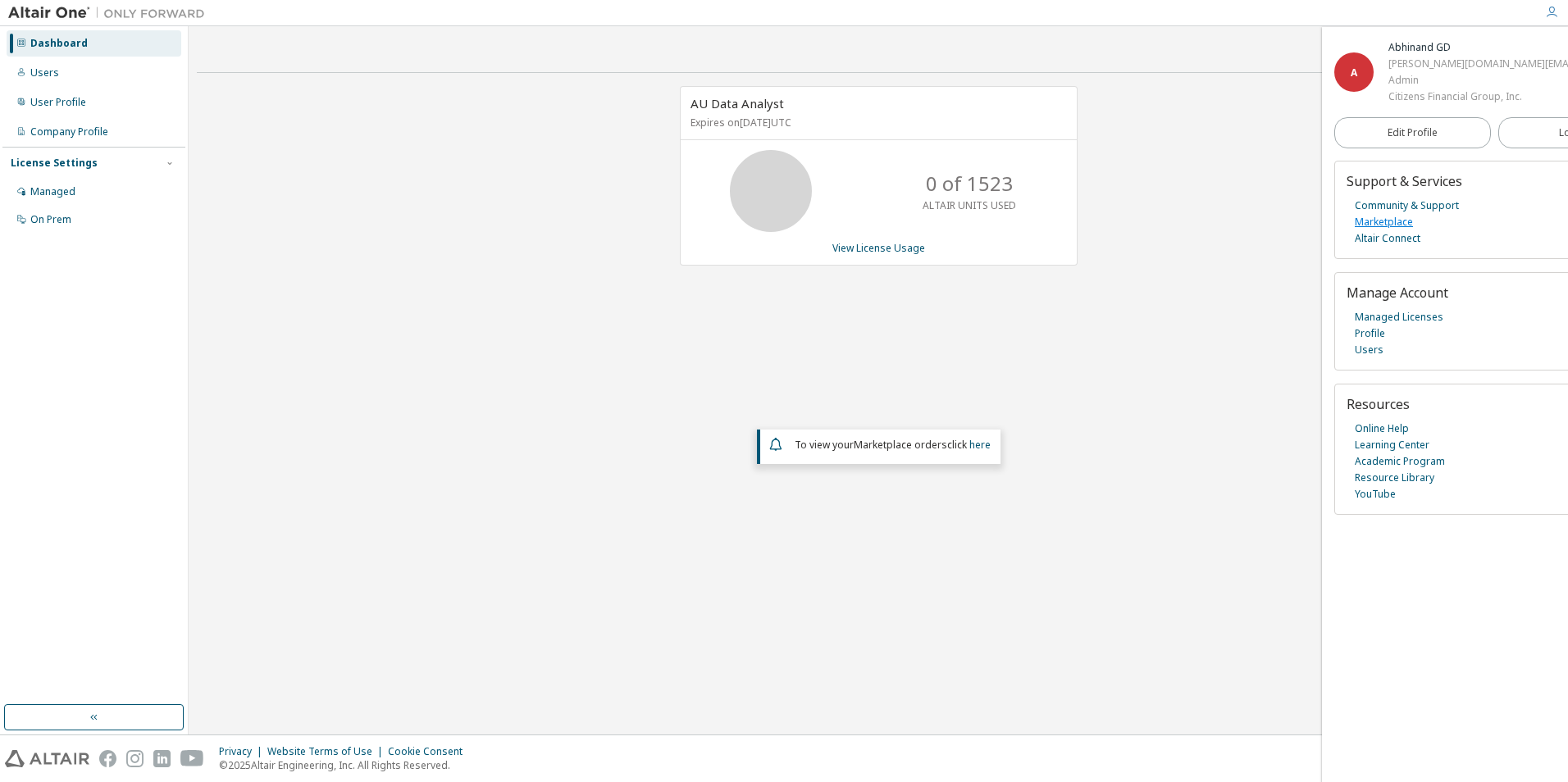
click at [1396, 221] on link "Marketplace" at bounding box center [1383, 222] width 58 height 17
click at [1377, 219] on link "Marketplace" at bounding box center [1383, 222] width 58 height 17
